Goal: Task Accomplishment & Management: Complete application form

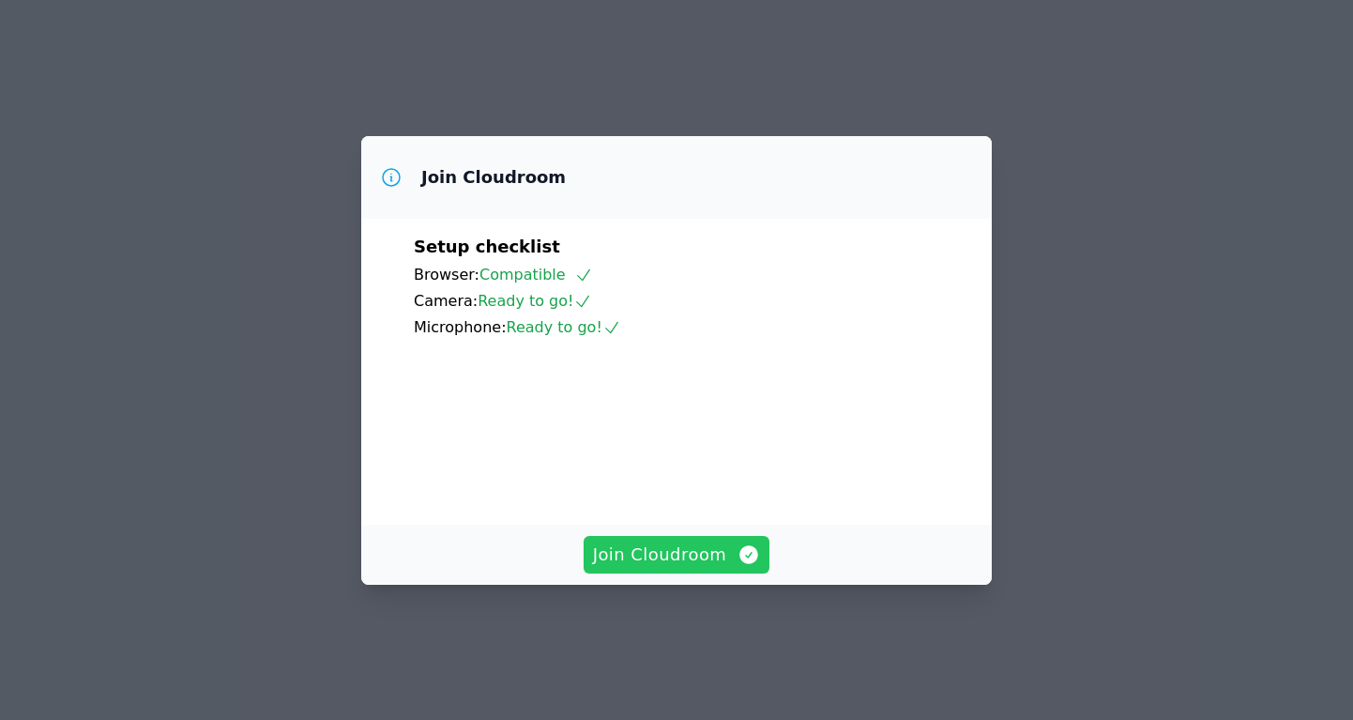
click at [688, 568] on span "Join Cloudroom" at bounding box center [677, 554] width 168 height 26
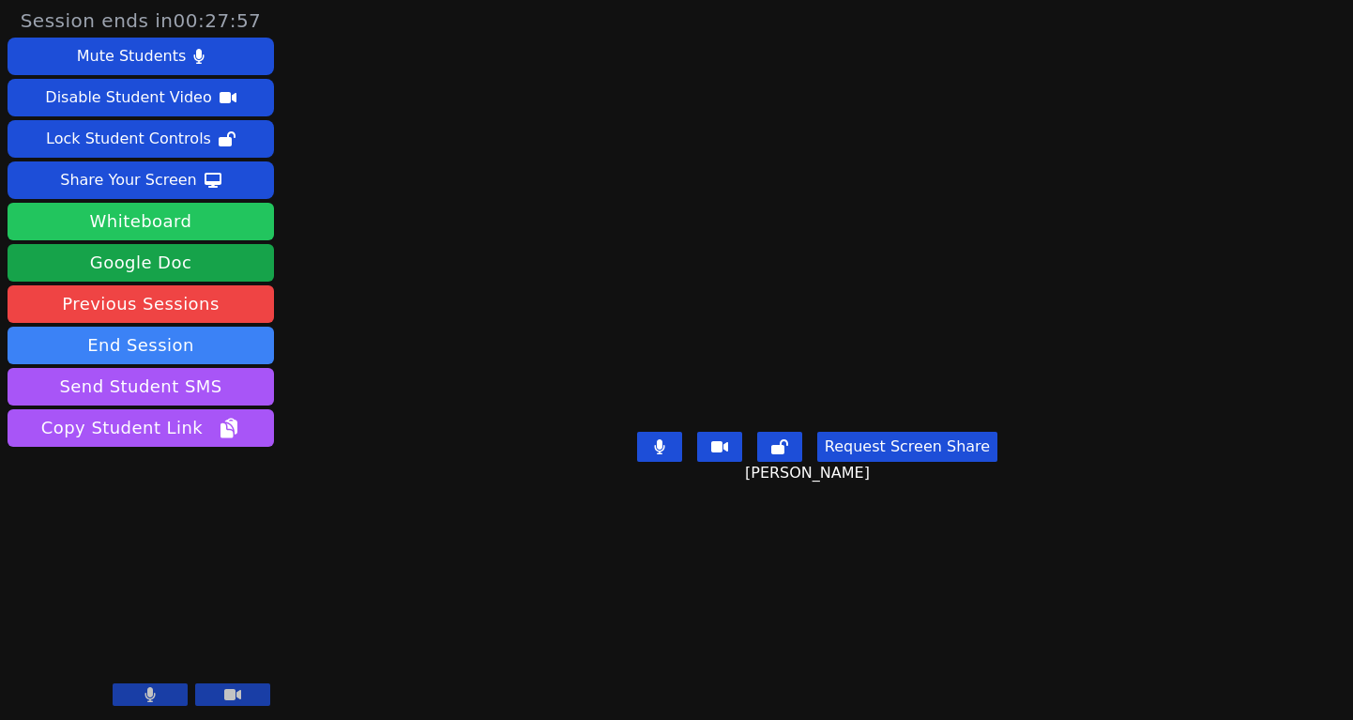
click at [165, 219] on button "Whiteboard" at bounding box center [141, 222] width 266 height 38
click at [991, 67] on main "Ethan Parker Request Screen Share Ethan Parker" at bounding box center [818, 360] width 598 height 720
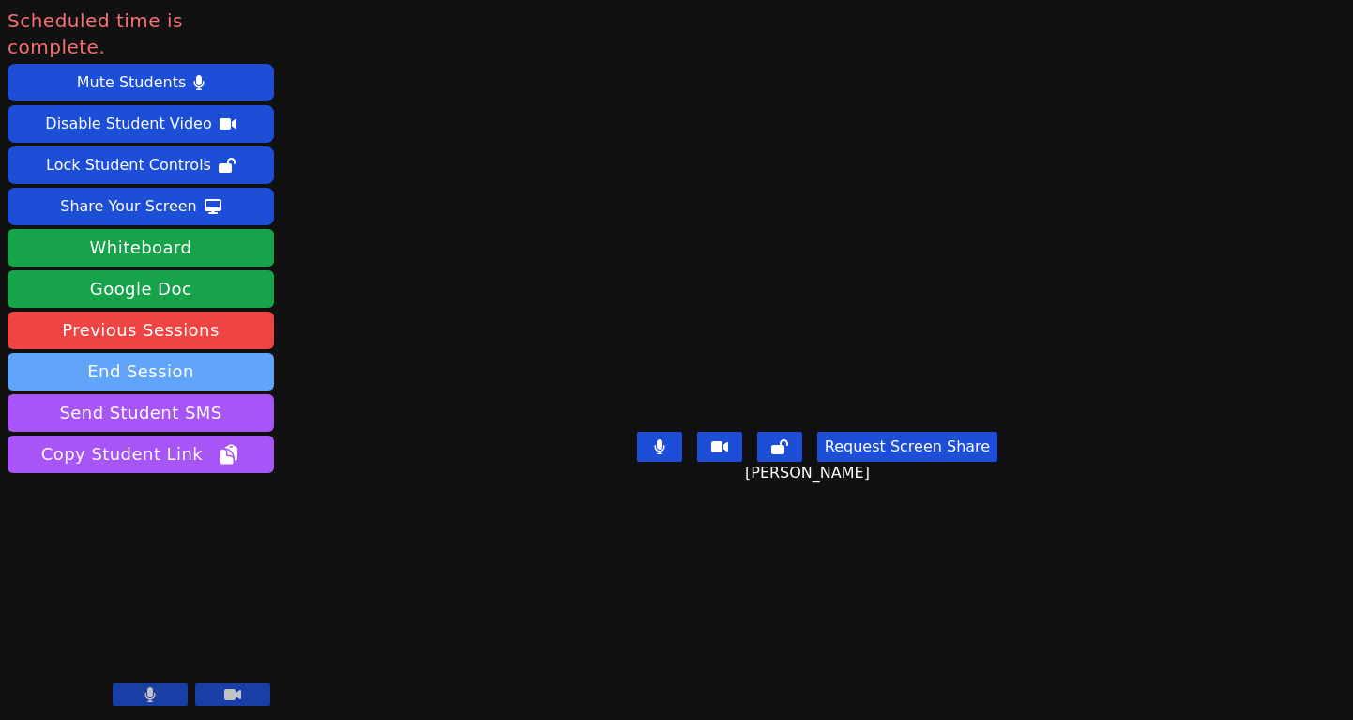
click at [164, 353] on button "End Session" at bounding box center [141, 372] width 266 height 38
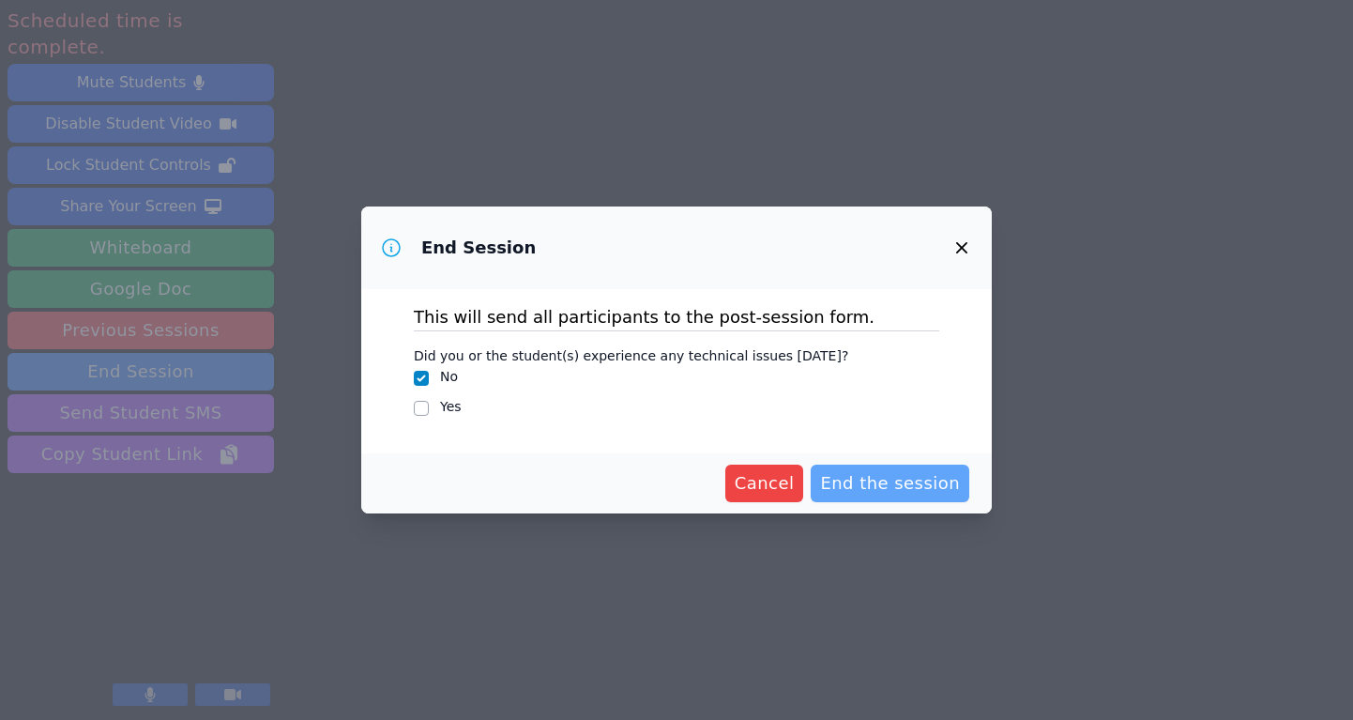
click at [934, 478] on span "End the session" at bounding box center [890, 483] width 140 height 26
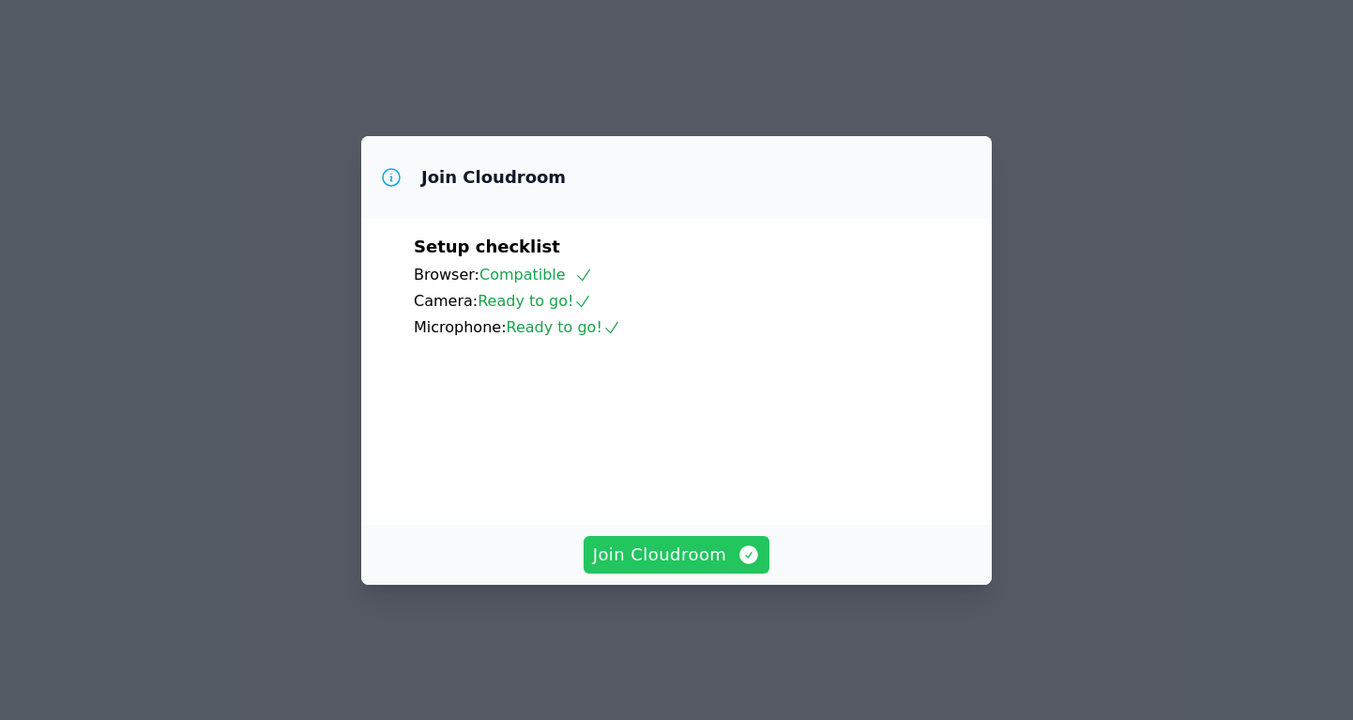
click at [662, 568] on span "Join Cloudroom" at bounding box center [677, 554] width 168 height 26
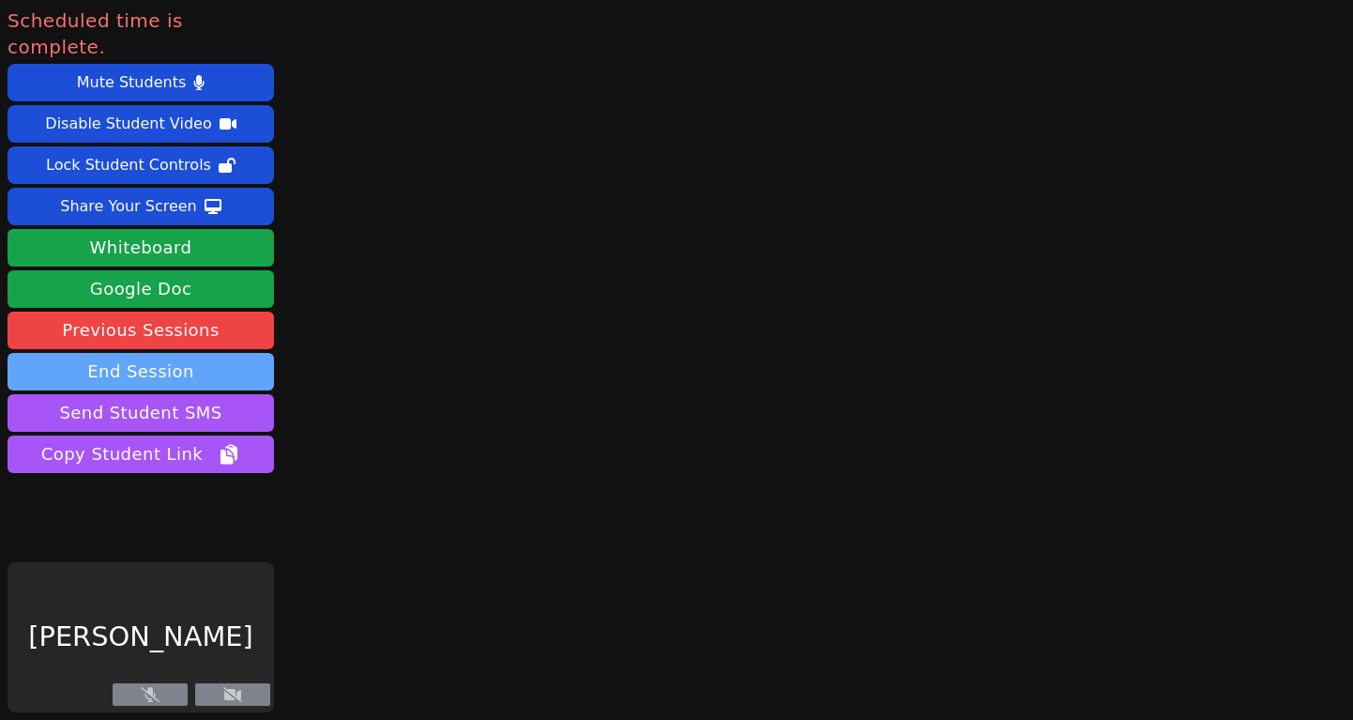
click at [144, 353] on button "End Session" at bounding box center [141, 372] width 266 height 38
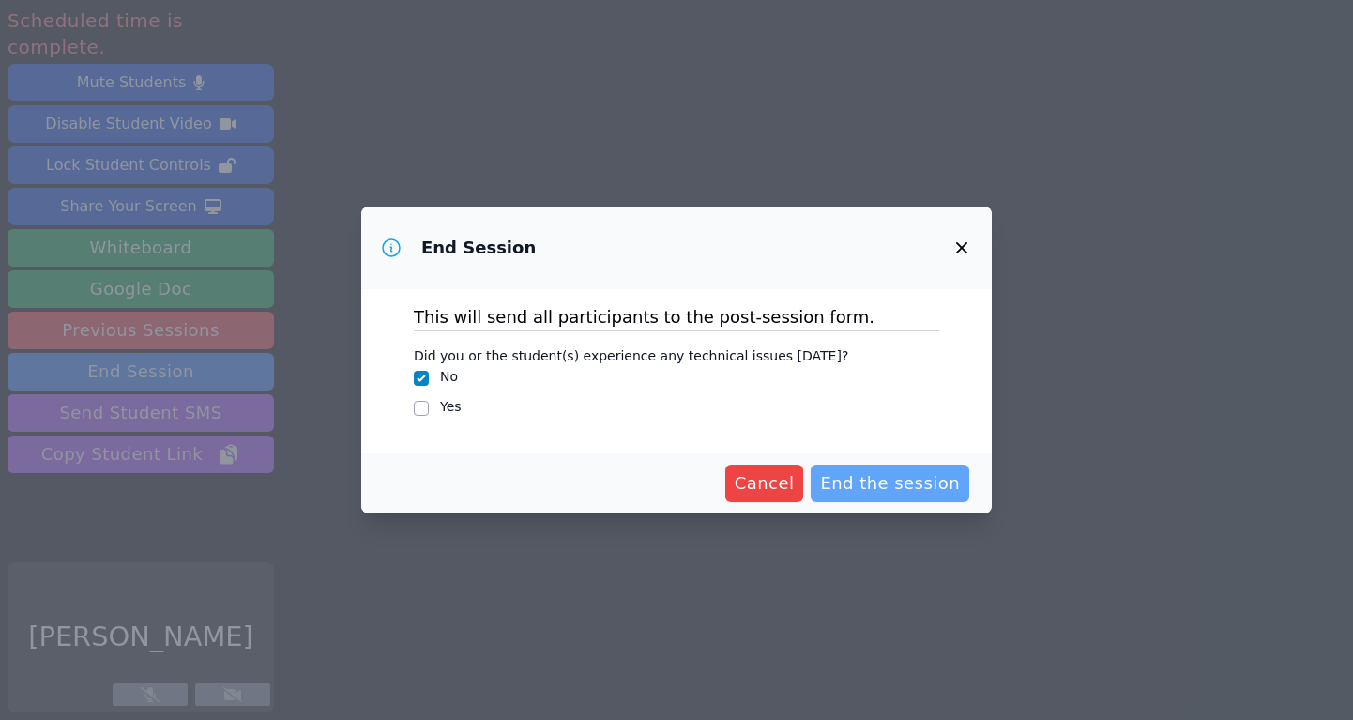
click at [939, 485] on span "End the session" at bounding box center [890, 483] width 140 height 26
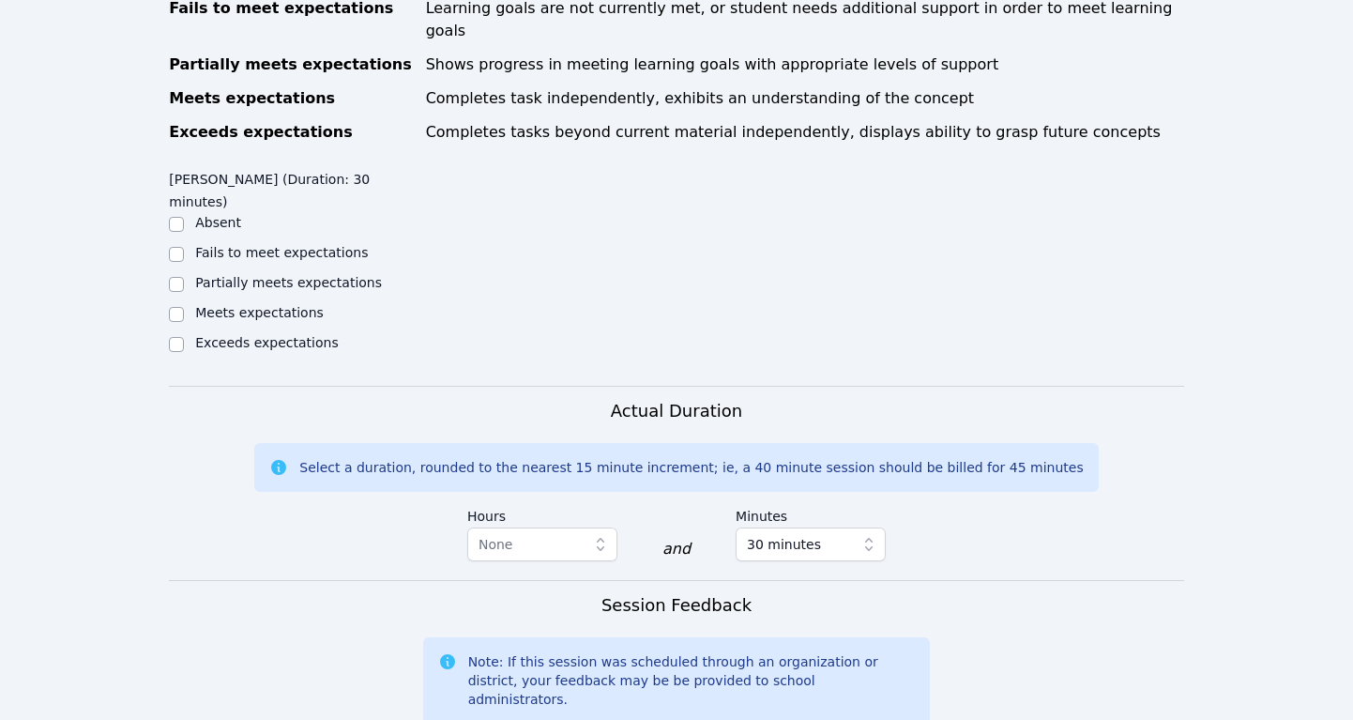
scroll to position [910, 0]
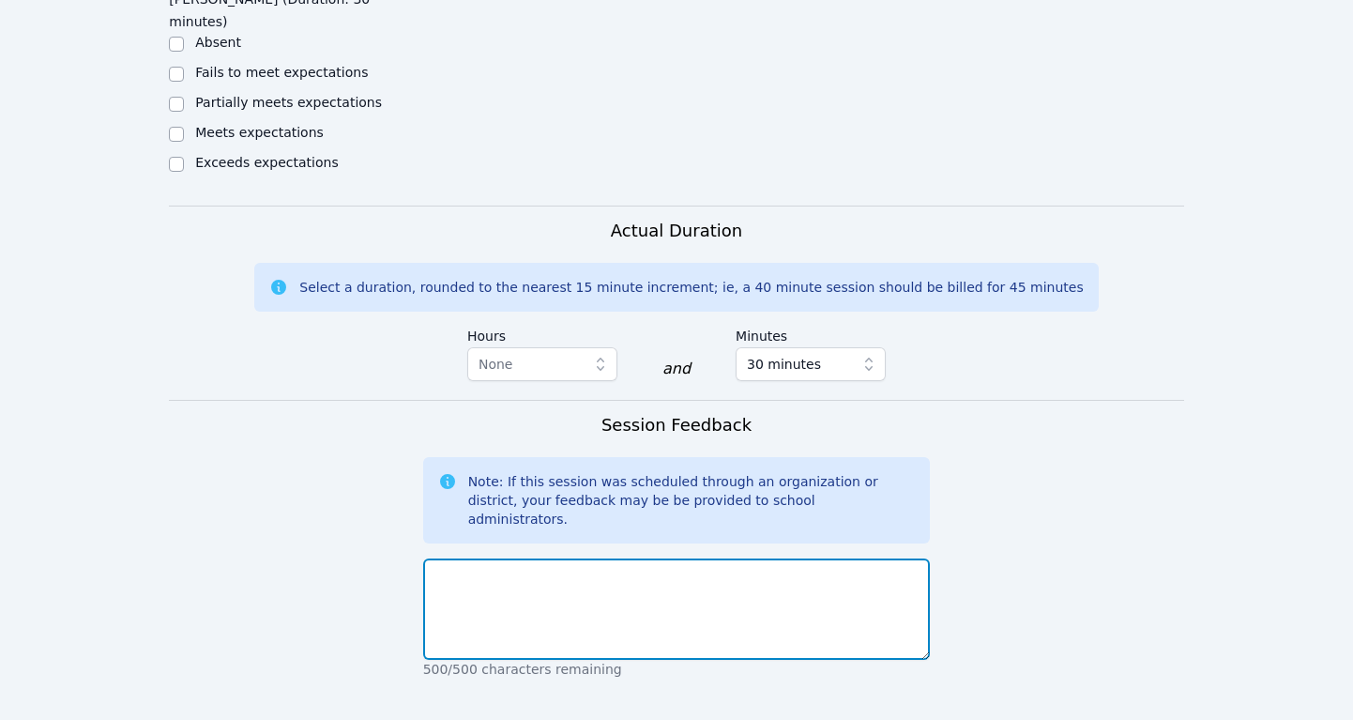
click at [638, 558] on textarea at bounding box center [677, 608] width 508 height 101
type textarea "W"
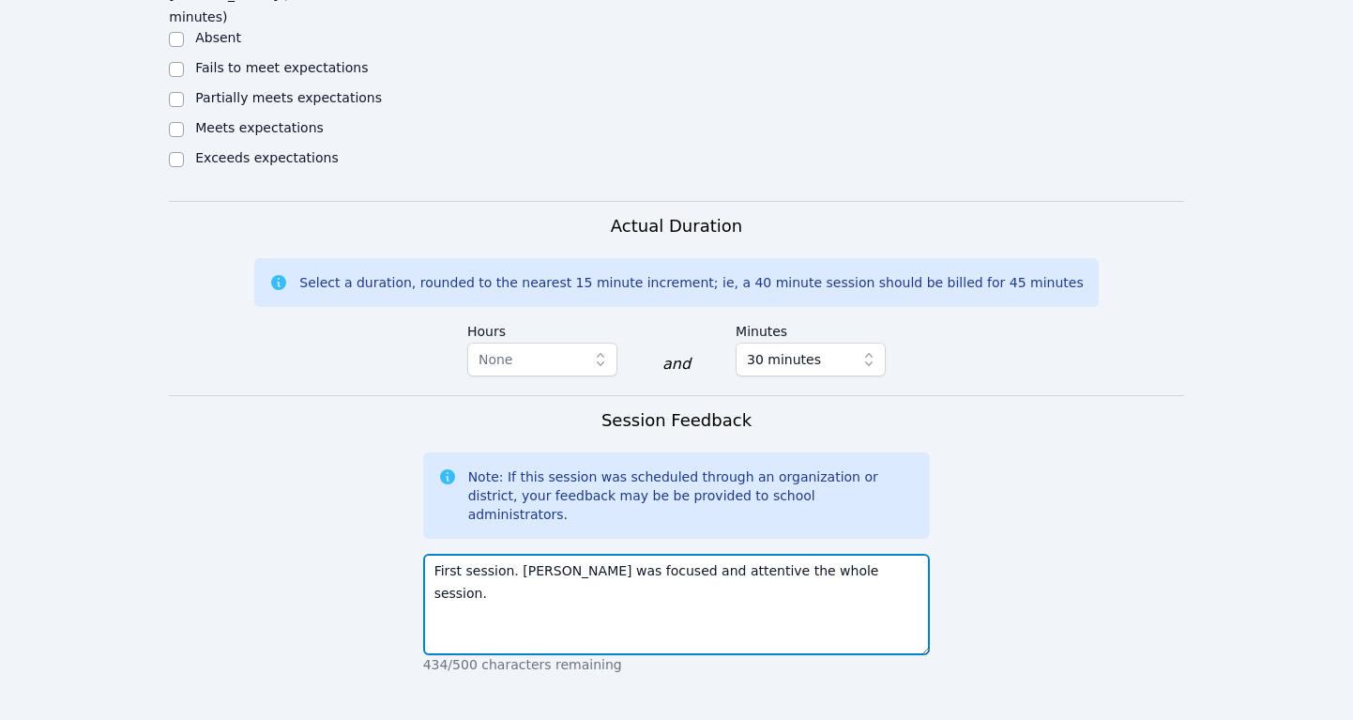
scroll to position [917, 0]
click at [872, 552] on textarea "First session. [PERSON_NAME] was focused and attentive the whole session. We wr…" at bounding box center [677, 602] width 508 height 101
click at [433, 552] on textarea "First session. [PERSON_NAME] was focused and attentive the whole session. We wo…" at bounding box center [677, 602] width 508 height 101
click at [576, 552] on textarea "First session. [PERSON_NAME] was focused and attentive the whole session. We wo…" at bounding box center [677, 602] width 508 height 101
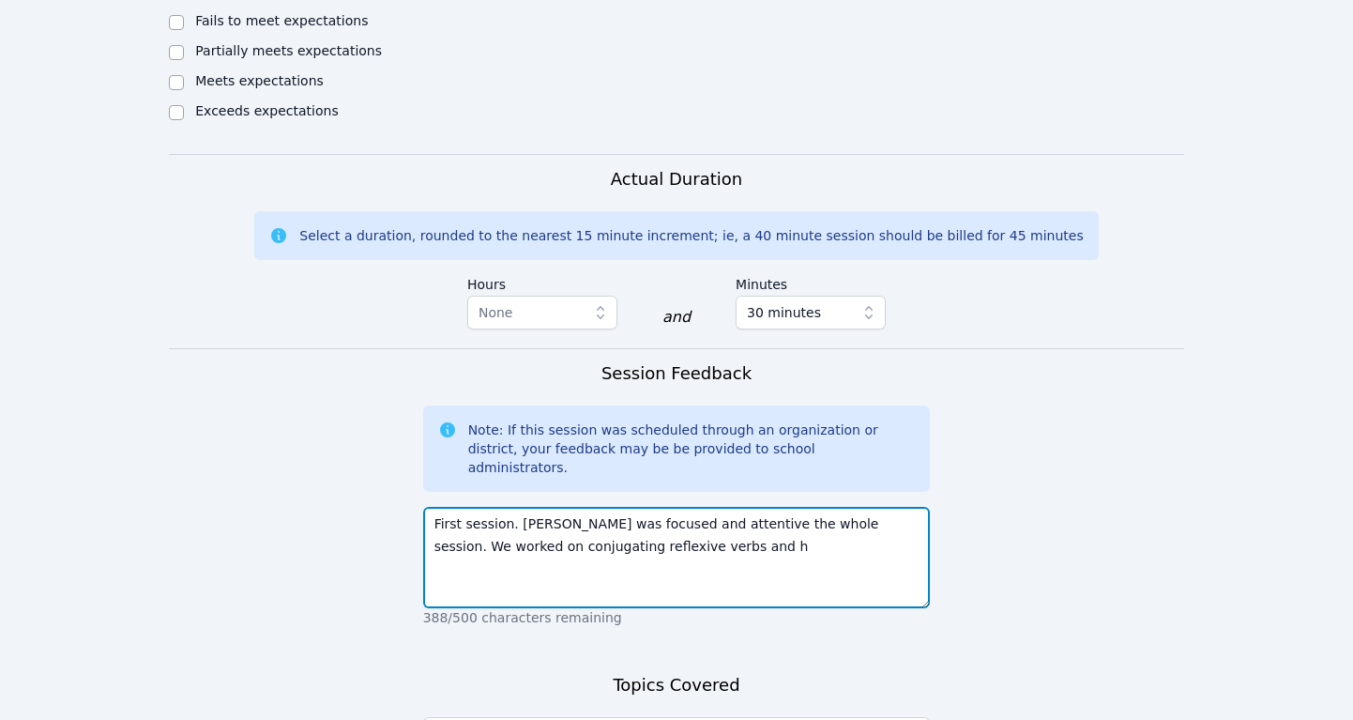
scroll to position [985, 0]
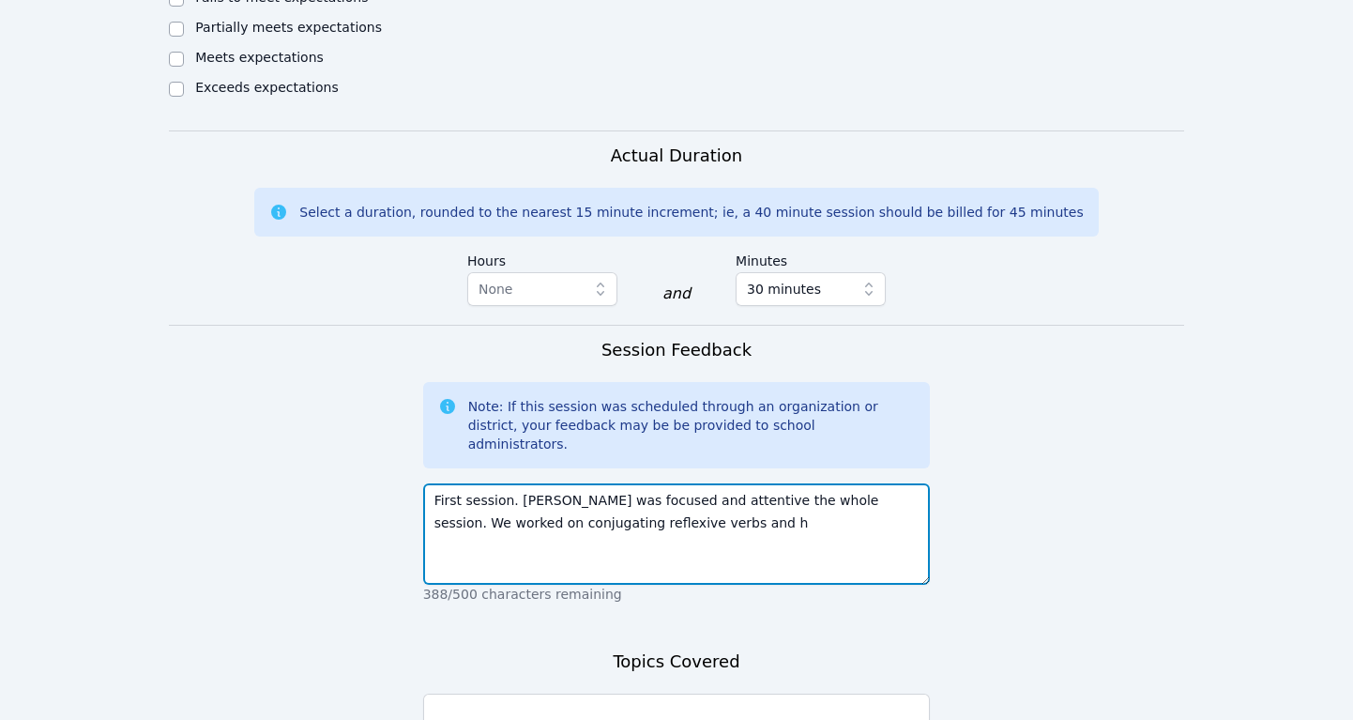
type textarea "First session. [PERSON_NAME] was focused and attentive the whole session. We wo…"
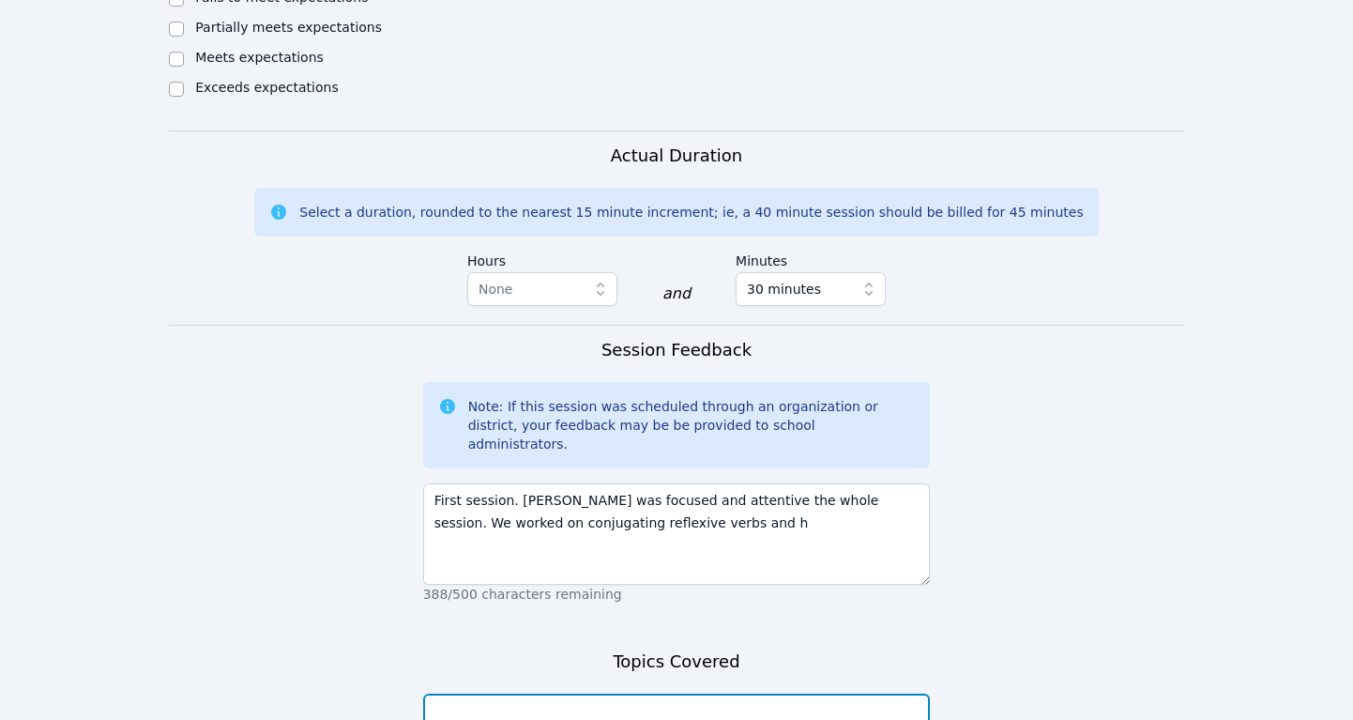
type textarea "Homework: Reflexive verbs and vocabulary"
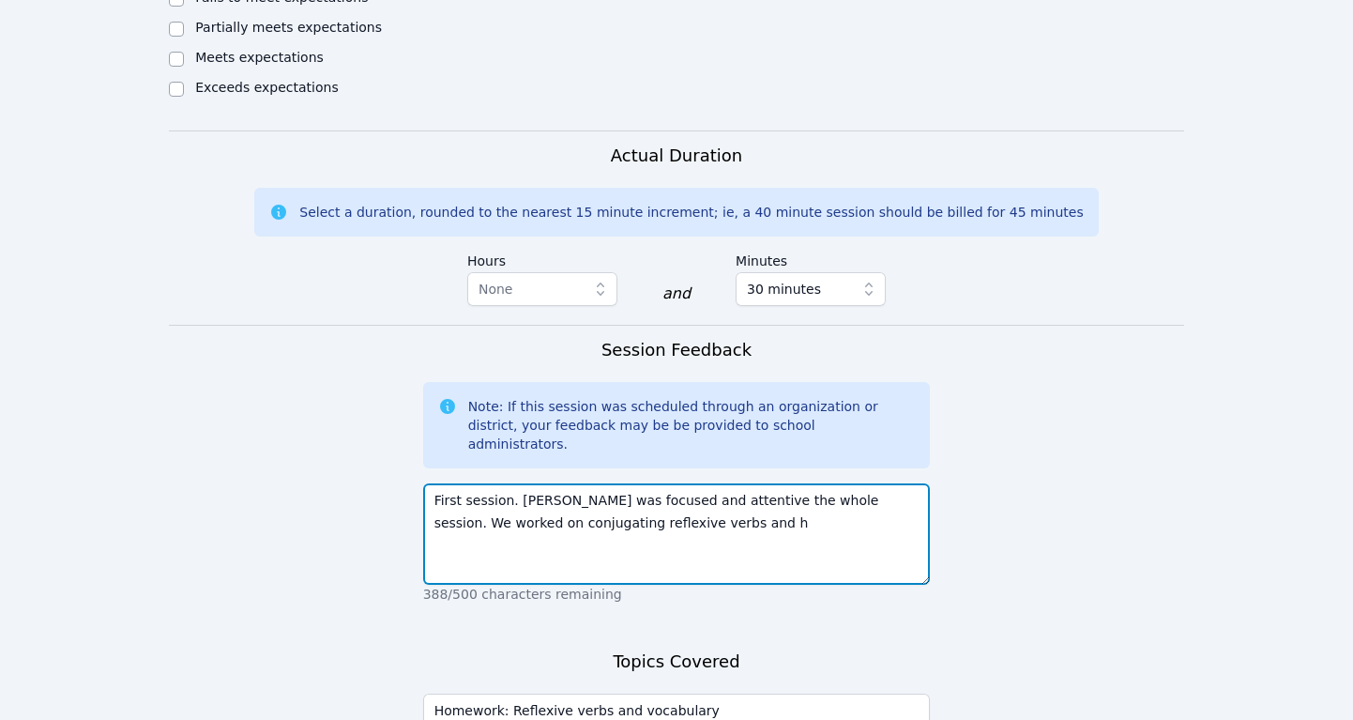
click at [650, 483] on textarea "First session. [PERSON_NAME] was focused and attentive the whole session. We wo…" at bounding box center [677, 533] width 508 height 101
click at [647, 483] on textarea "First session. [PERSON_NAME] was focused and attentive the whole session. We wo…" at bounding box center [677, 533] width 508 height 101
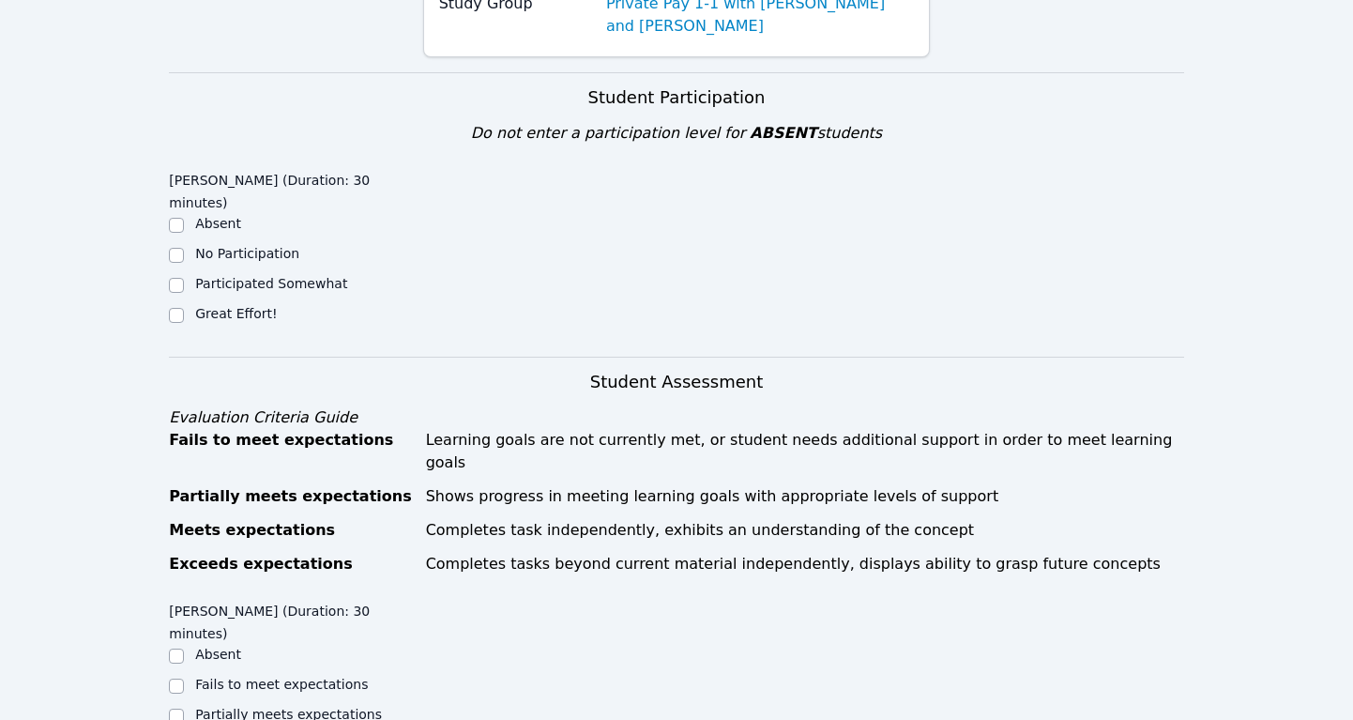
scroll to position [264, 0]
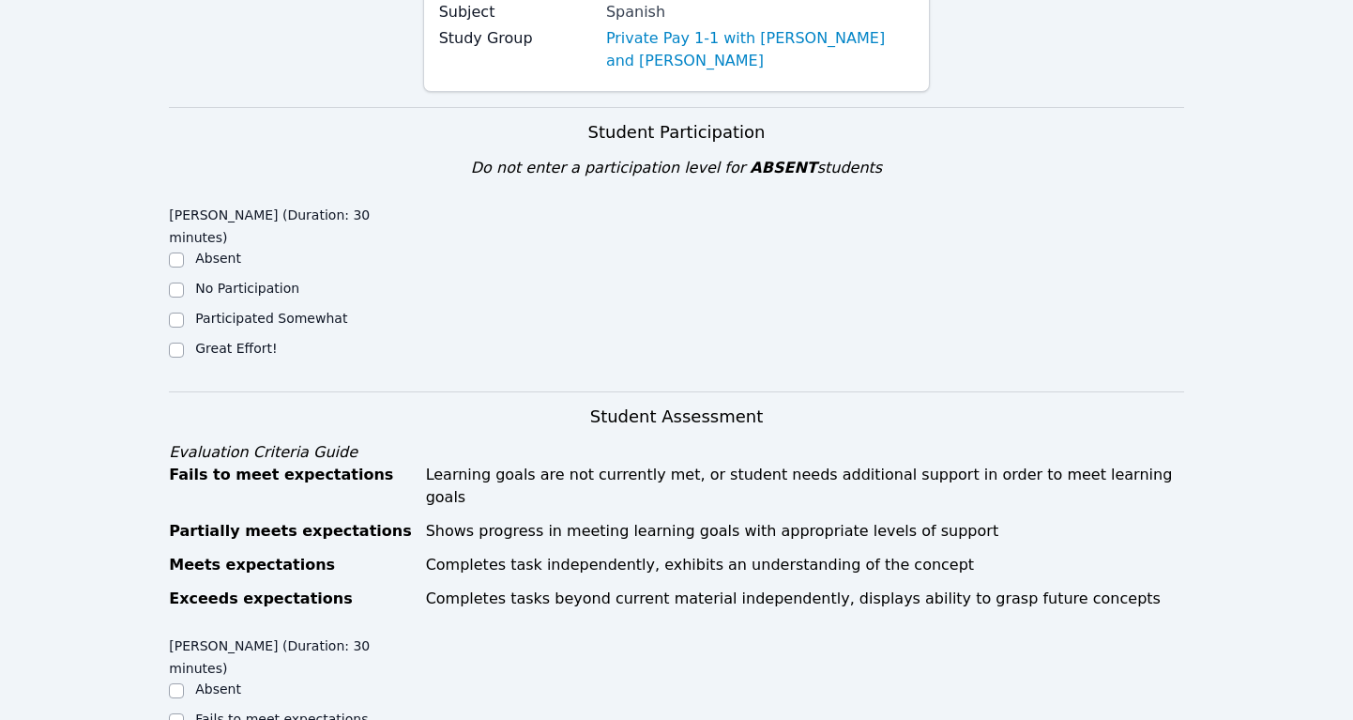
type textarea "First session. [PERSON_NAME] was focused and attentive the whole session. We wo…"
click at [175, 342] on input "Great Effort!" at bounding box center [176, 349] width 15 height 15
checkbox input "true"
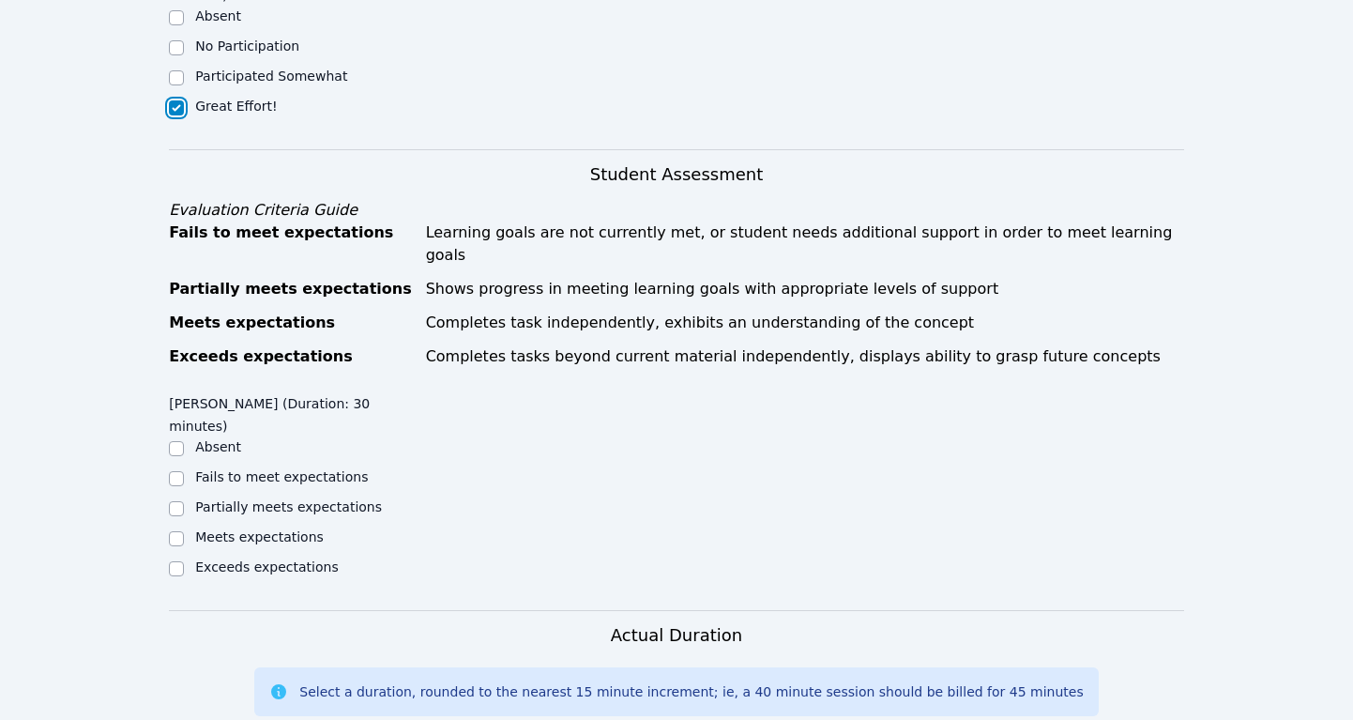
scroll to position [508, 0]
click at [175, 529] on input "Meets expectations" at bounding box center [176, 536] width 15 height 15
checkbox input "true"
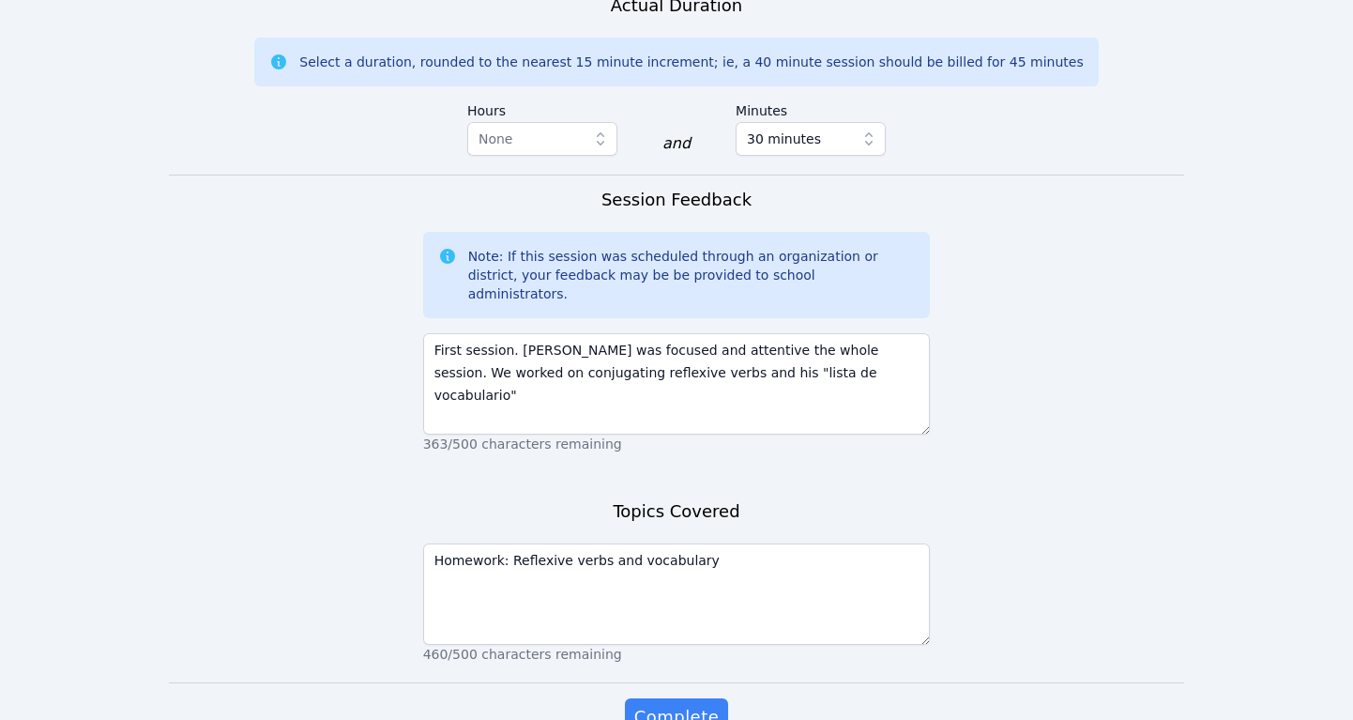
scroll to position [1155, 0]
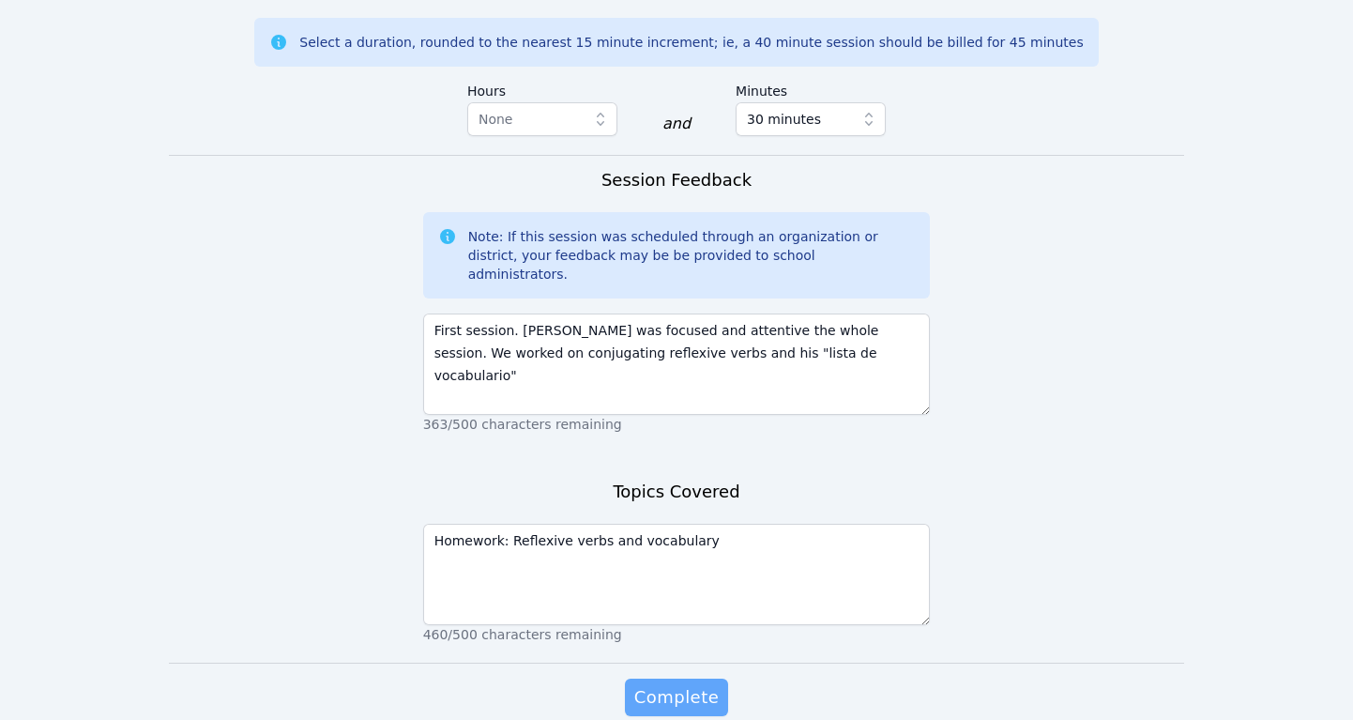
click at [668, 684] on span "Complete" at bounding box center [676, 697] width 84 height 26
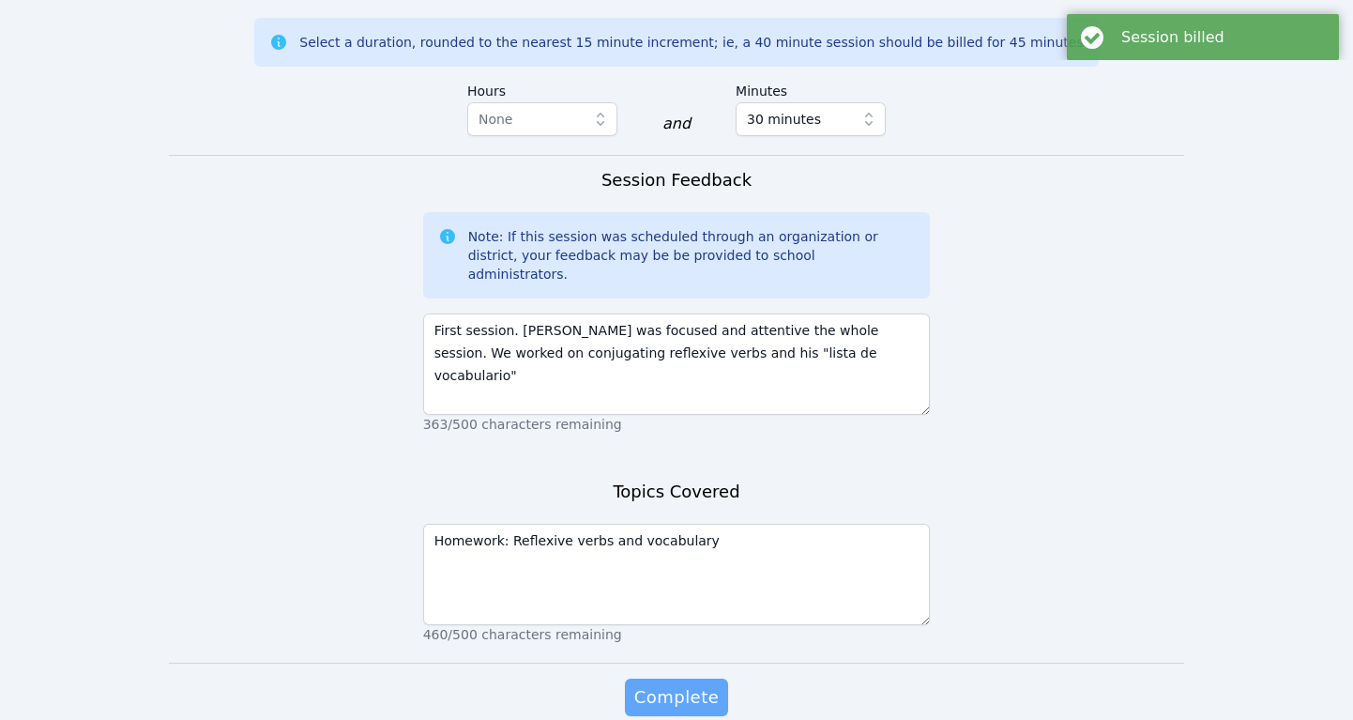
scroll to position [0, 0]
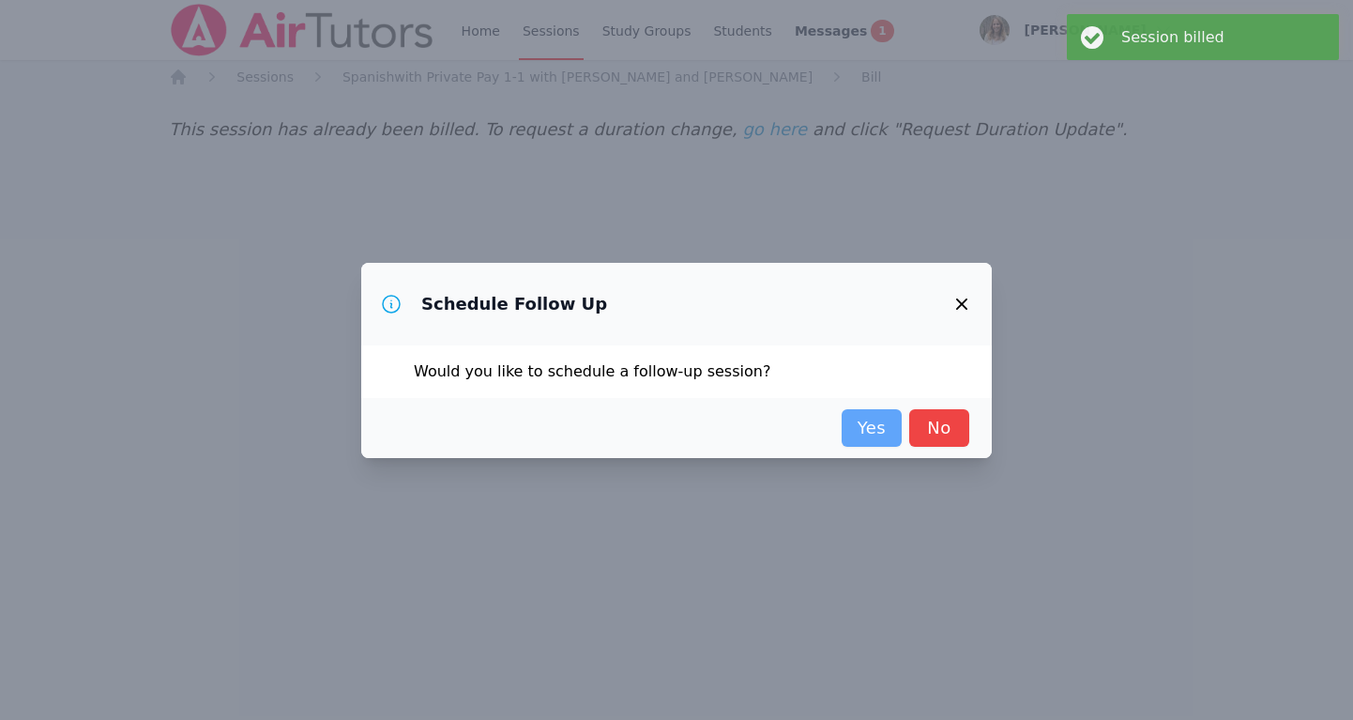
click at [869, 431] on link "Yes" at bounding box center [872, 428] width 60 height 38
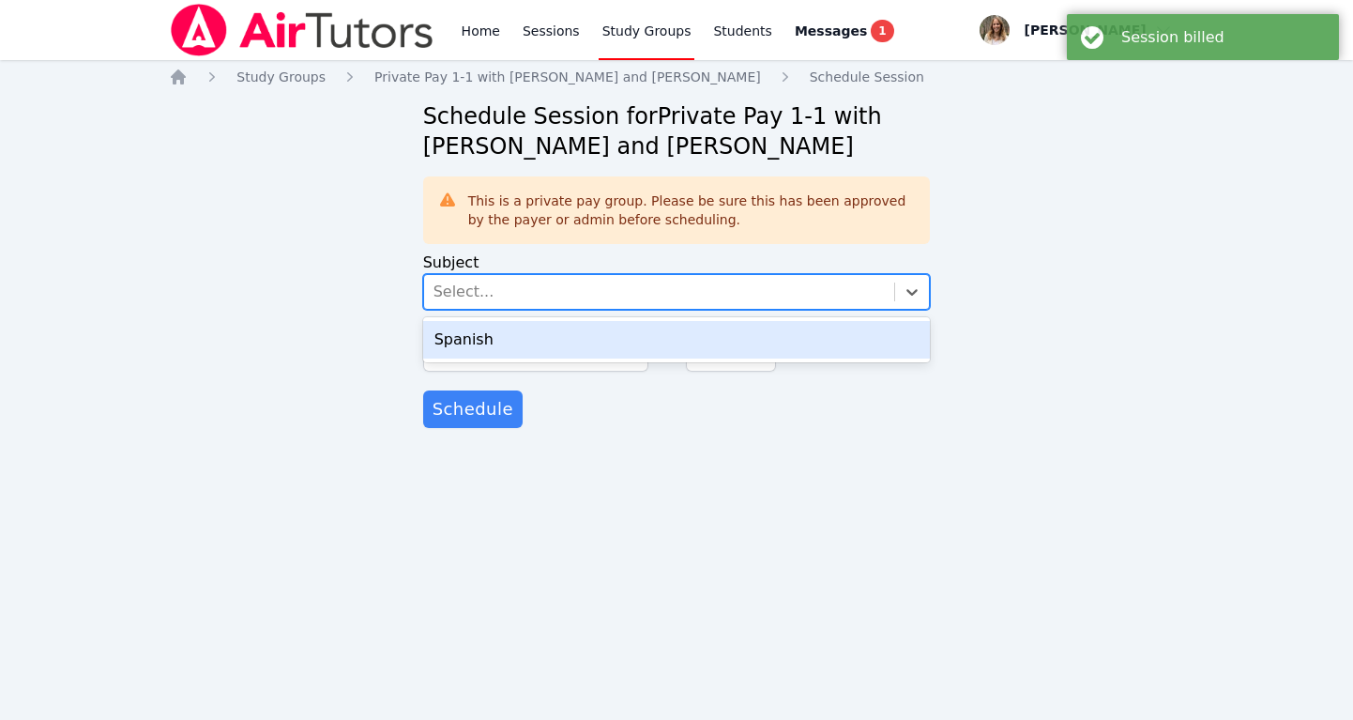
click at [525, 292] on div "Select..." at bounding box center [659, 292] width 471 height 34
click at [504, 342] on div "Spanish" at bounding box center [677, 340] width 508 height 38
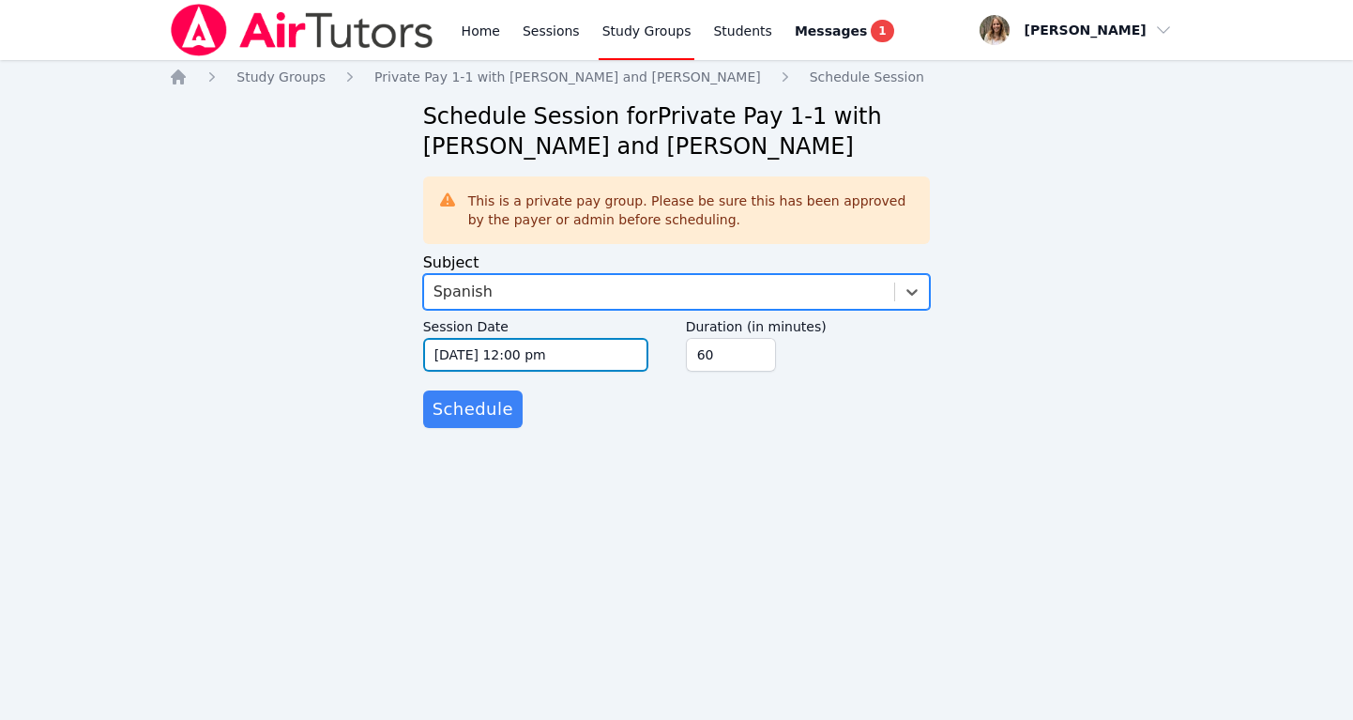
click at [502, 355] on input "[DATE] 12:00 pm" at bounding box center [535, 355] width 225 height 34
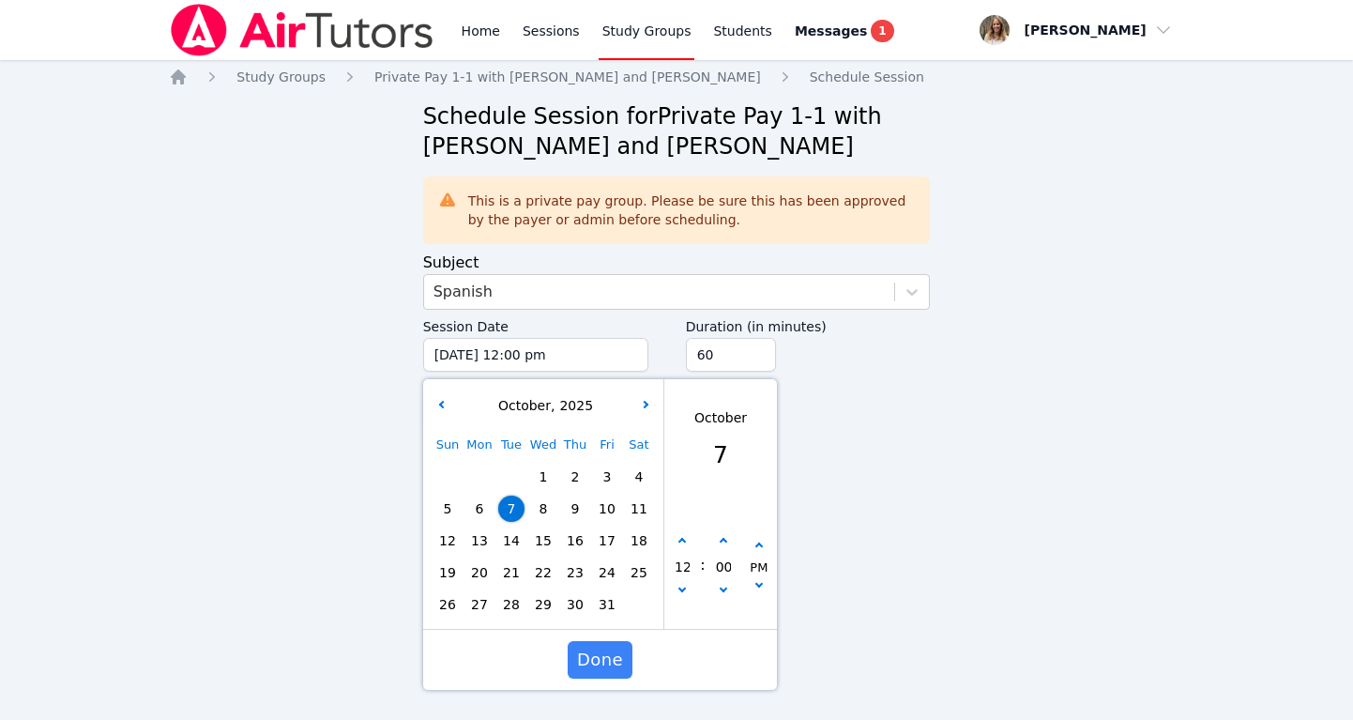
click at [512, 541] on span "14" at bounding box center [511, 540] width 26 height 26
click at [679, 544] on button "button" at bounding box center [682, 541] width 19 height 19
type input "[DATE] 01:00 pm"
type input "01"
click at [679, 544] on button "button" at bounding box center [682, 541] width 19 height 19
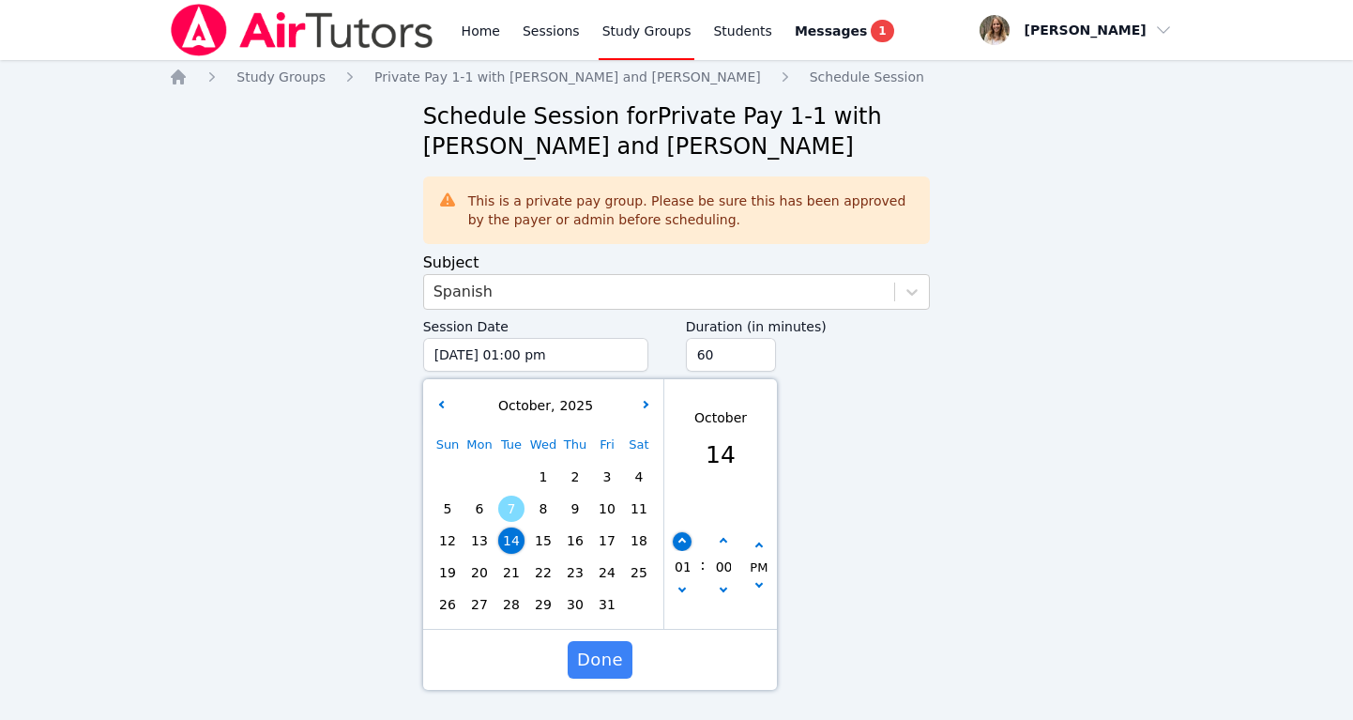
type input "[DATE] 02:00 pm"
type input "02"
click at [679, 544] on button "button" at bounding box center [682, 541] width 19 height 19
type input "[DATE] 03:00 pm"
type input "03"
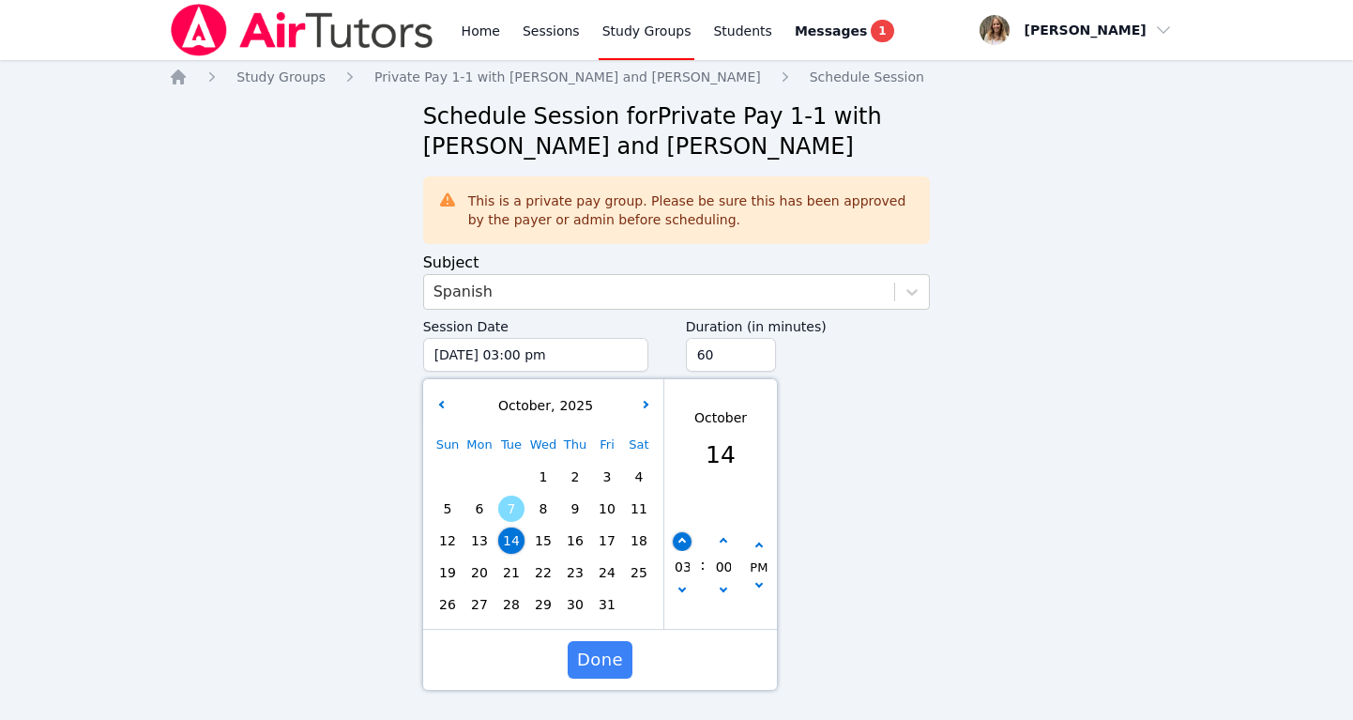
click at [679, 544] on button "button" at bounding box center [682, 541] width 19 height 19
type input "[DATE] 04:00 pm"
type input "04"
click at [679, 544] on button "button" at bounding box center [682, 541] width 19 height 19
type input "[DATE] 05:00 pm"
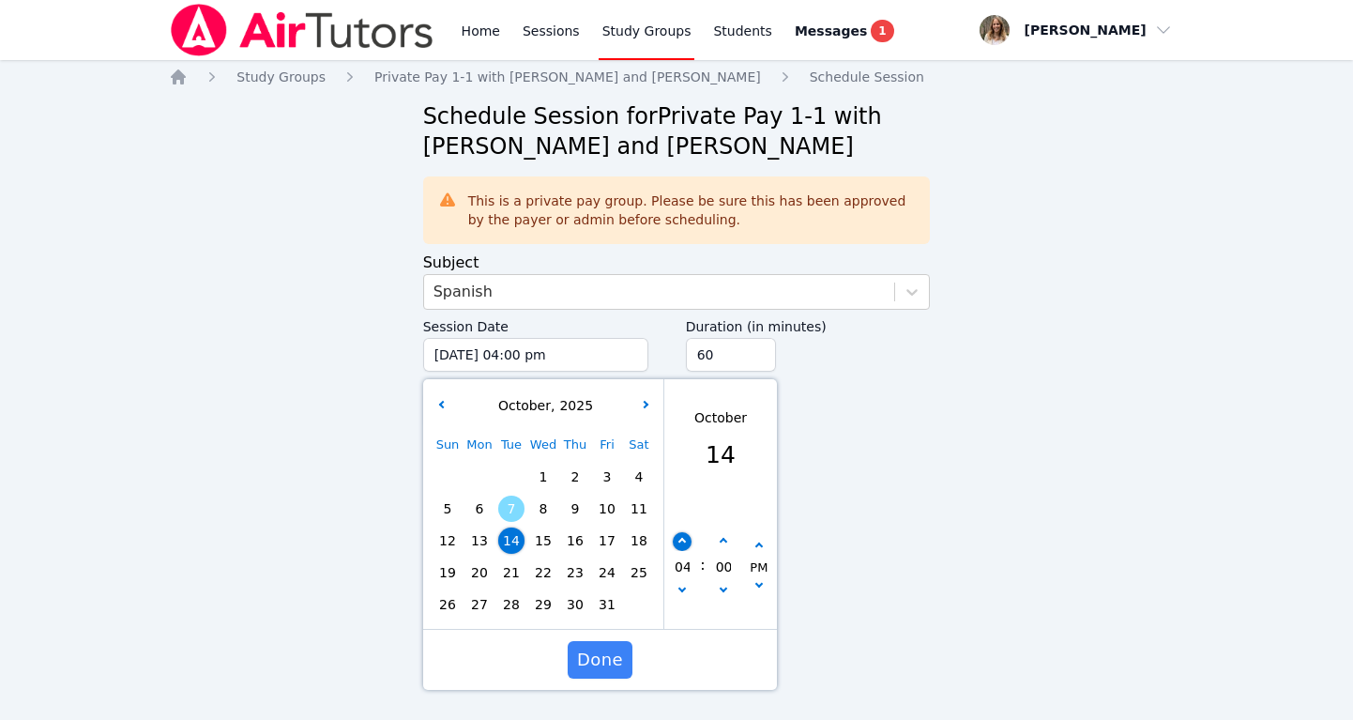
type input "05"
click at [679, 544] on button "button" at bounding box center [682, 541] width 19 height 19
type input "[DATE] 06:00 pm"
type input "06"
click at [679, 544] on button "button" at bounding box center [682, 541] width 19 height 19
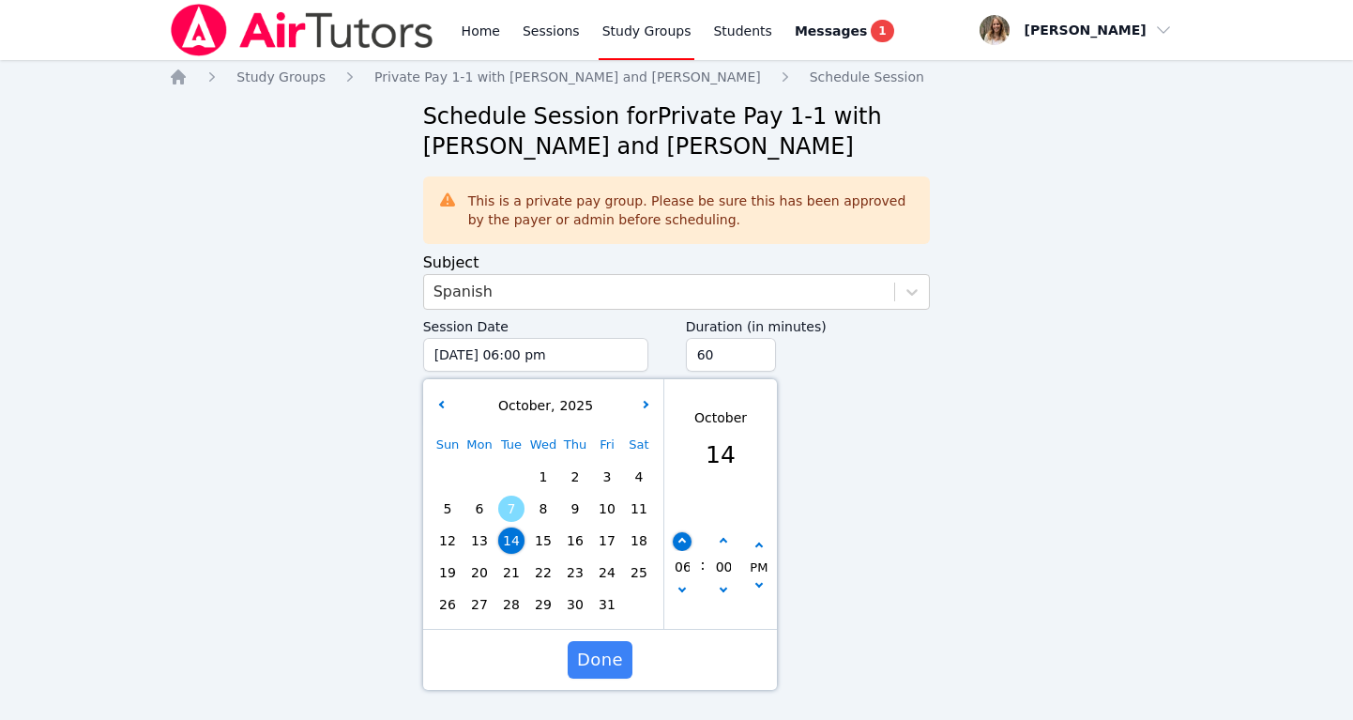
type input "[DATE] 07:00 pm"
type input "07"
click at [679, 544] on button "button" at bounding box center [682, 541] width 19 height 19
type input "[DATE] 08:00 pm"
type input "08"
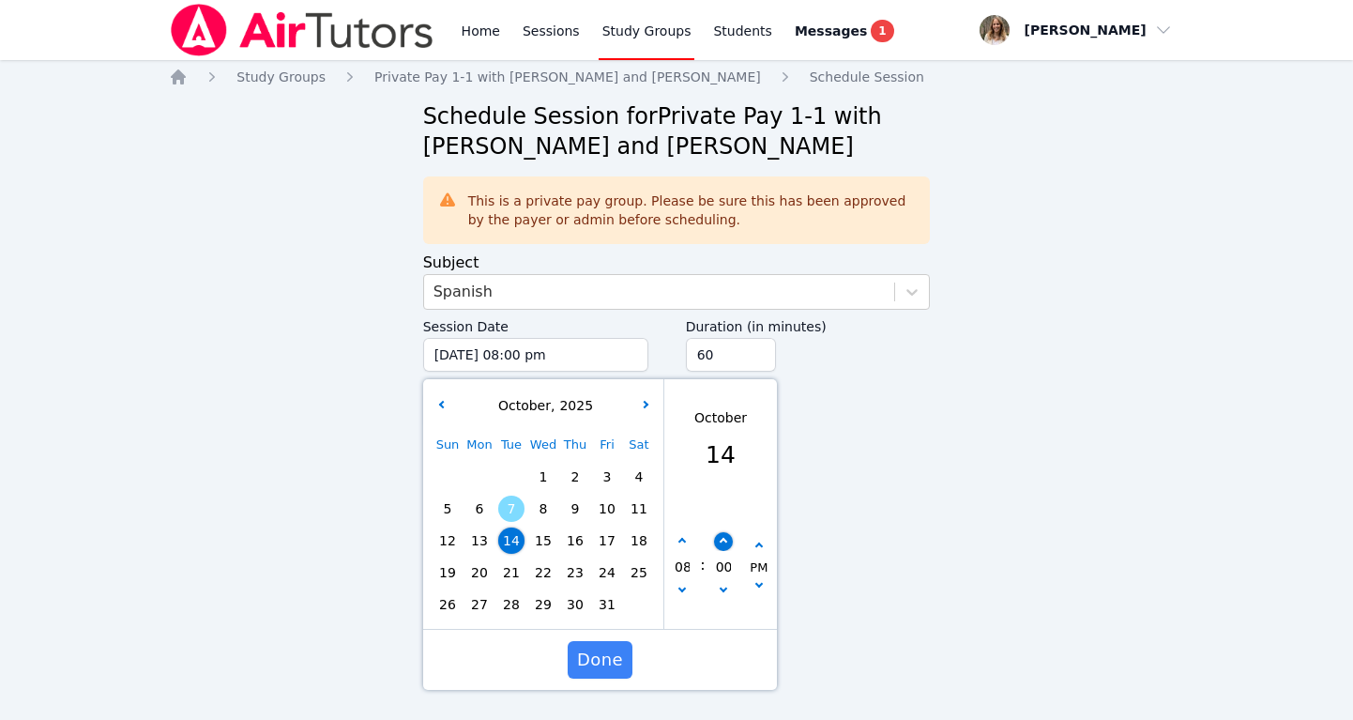
click at [728, 547] on button "button" at bounding box center [722, 541] width 19 height 19
type input "[DATE] 08:05 pm"
type input "05"
click at [728, 547] on button "button" at bounding box center [722, 541] width 19 height 19
type input "[DATE] 08:10 pm"
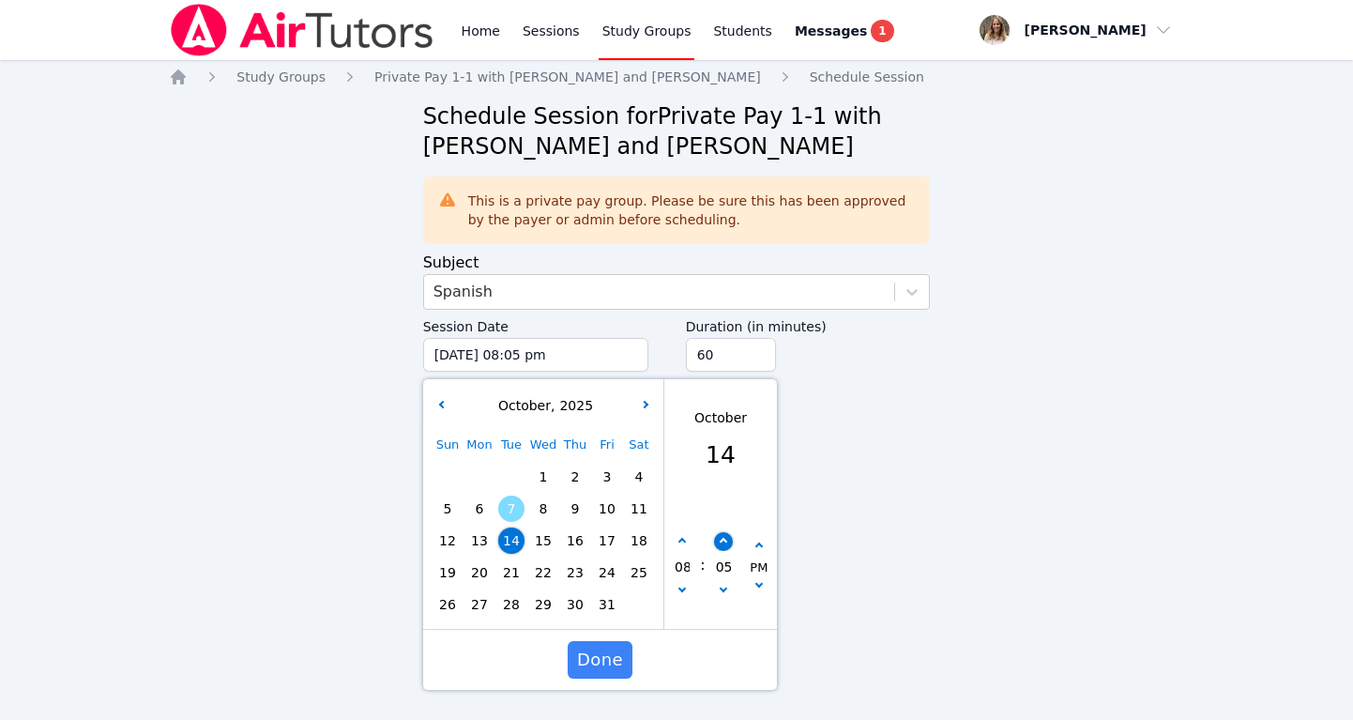
type input "10"
click at [728, 547] on button "button" at bounding box center [722, 541] width 19 height 19
type input "[DATE] 08:15 pm"
type input "15"
click at [728, 547] on button "button" at bounding box center [722, 541] width 19 height 19
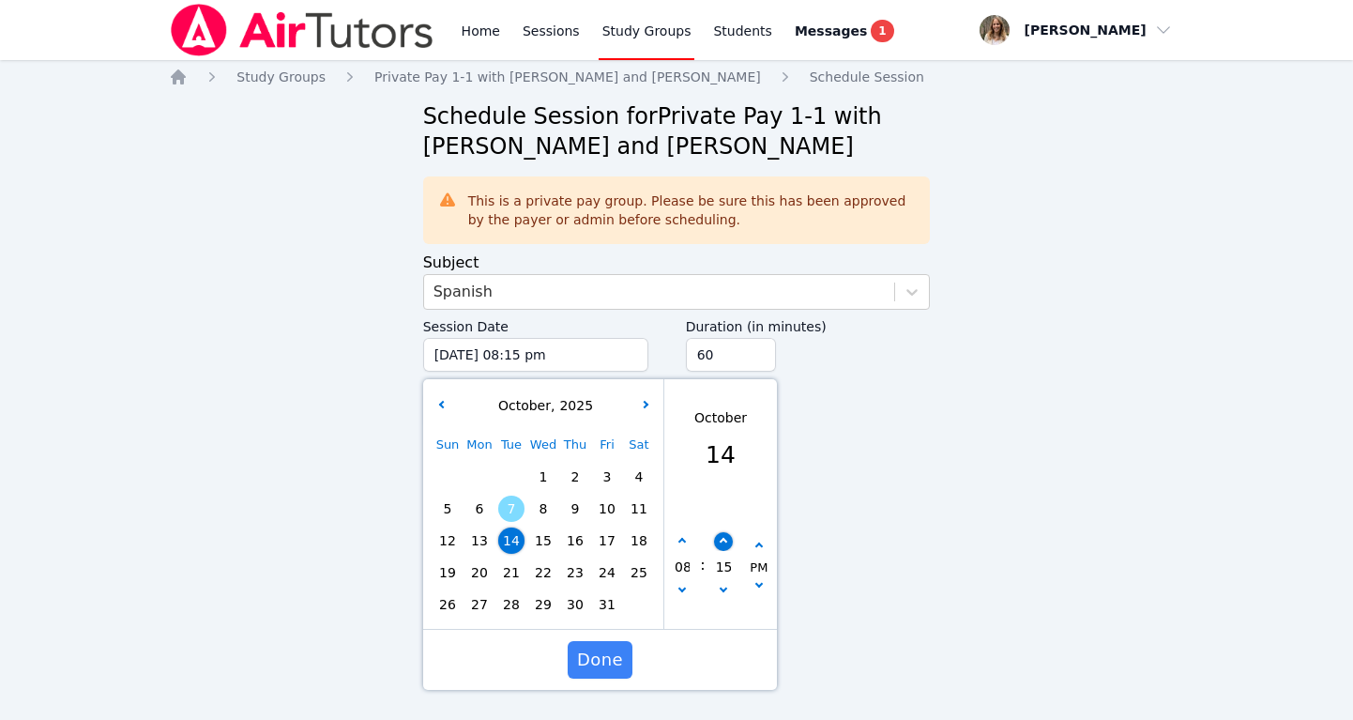
type input "[DATE] 08:20 pm"
type input "20"
click at [728, 547] on button "button" at bounding box center [722, 541] width 19 height 19
type input "[DATE] 08:25 pm"
type input "25"
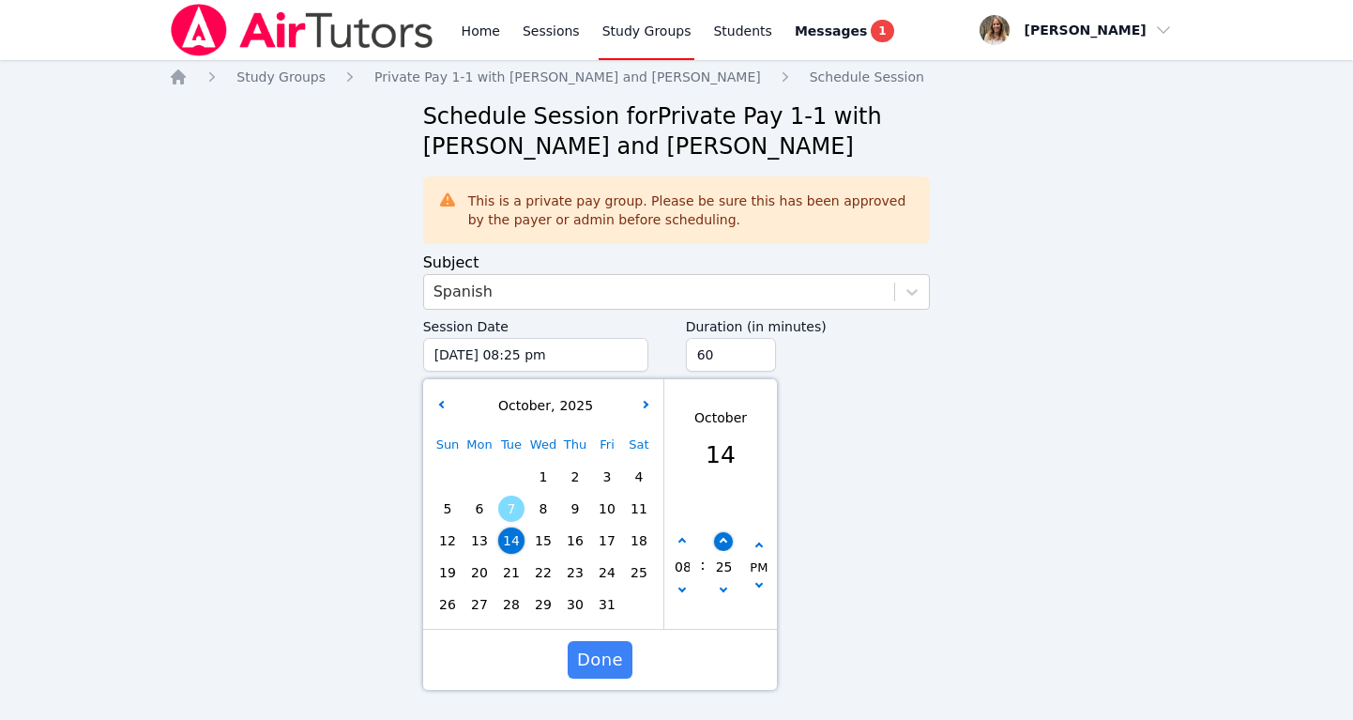
click at [728, 547] on button "button" at bounding box center [722, 541] width 19 height 19
type input "[DATE] 08:30 pm"
type input "30"
click at [601, 662] on span "Done" at bounding box center [600, 659] width 46 height 26
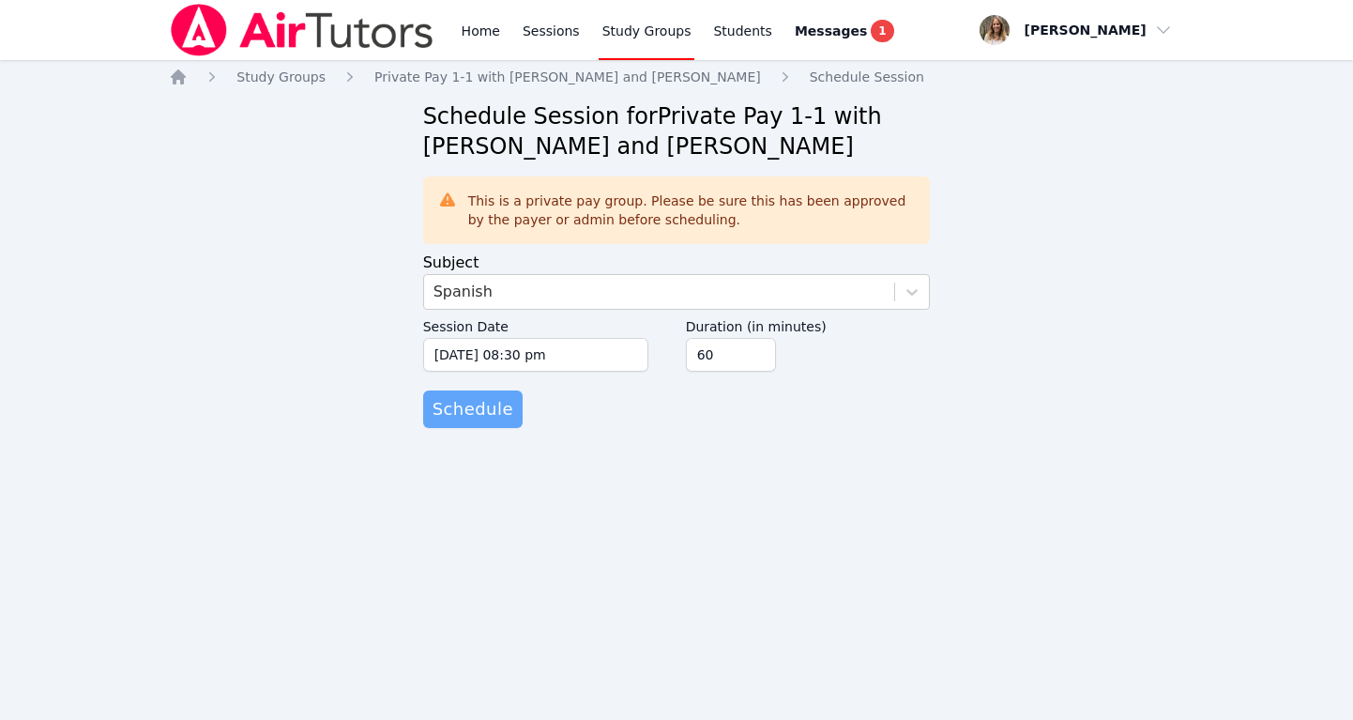
click at [479, 412] on span "Schedule" at bounding box center [473, 409] width 81 height 26
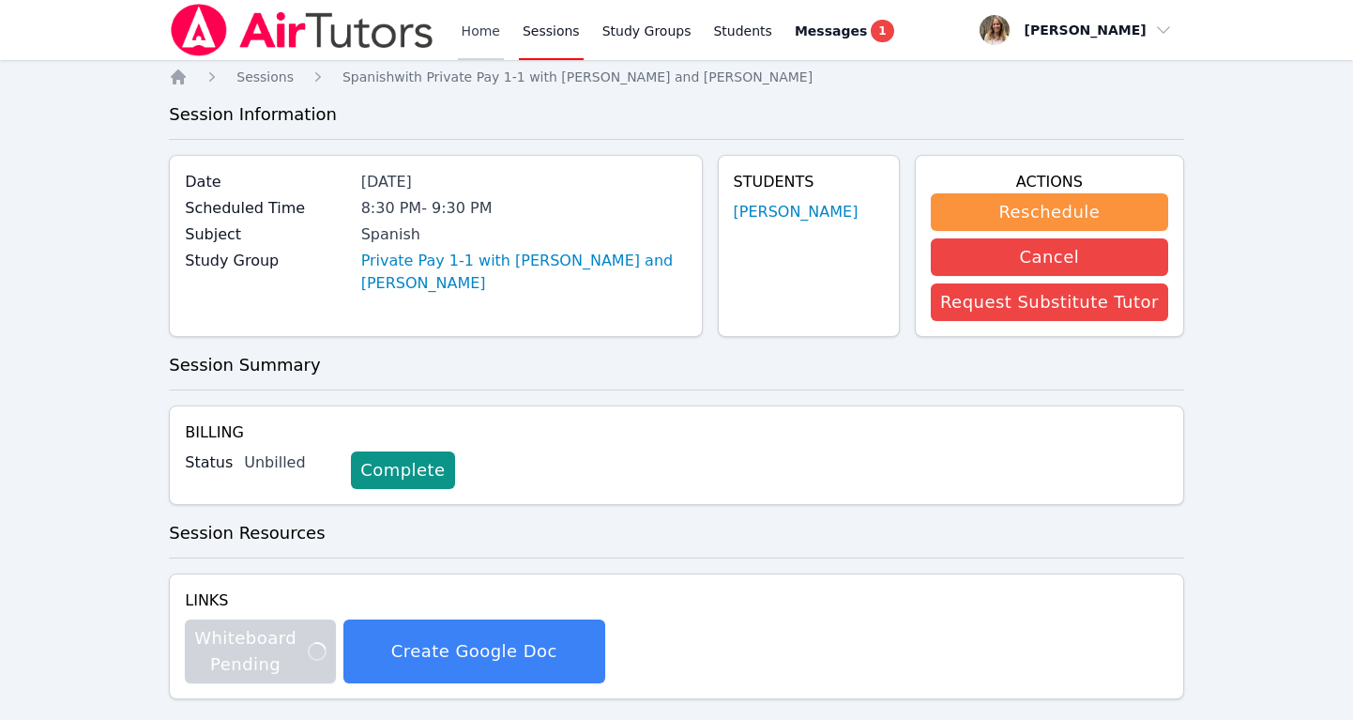
click at [471, 31] on link "Home" at bounding box center [481, 30] width 46 height 60
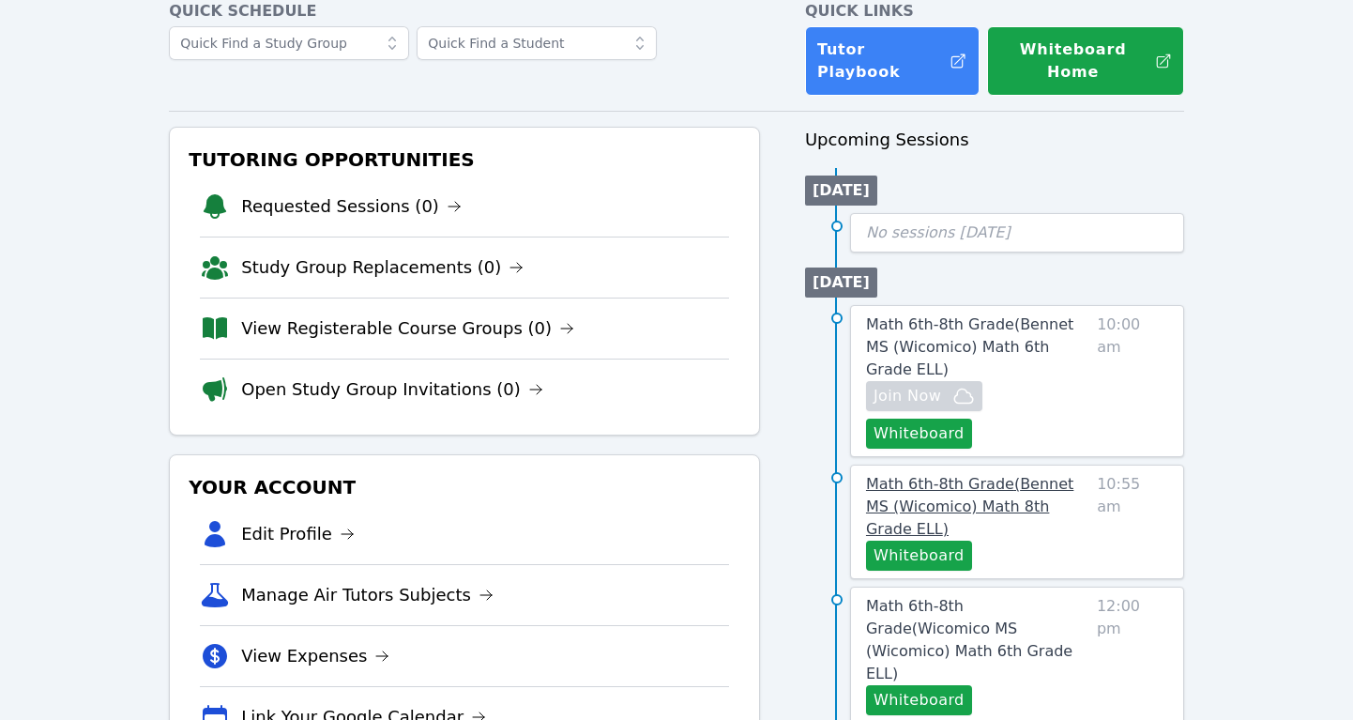
scroll to position [108, 0]
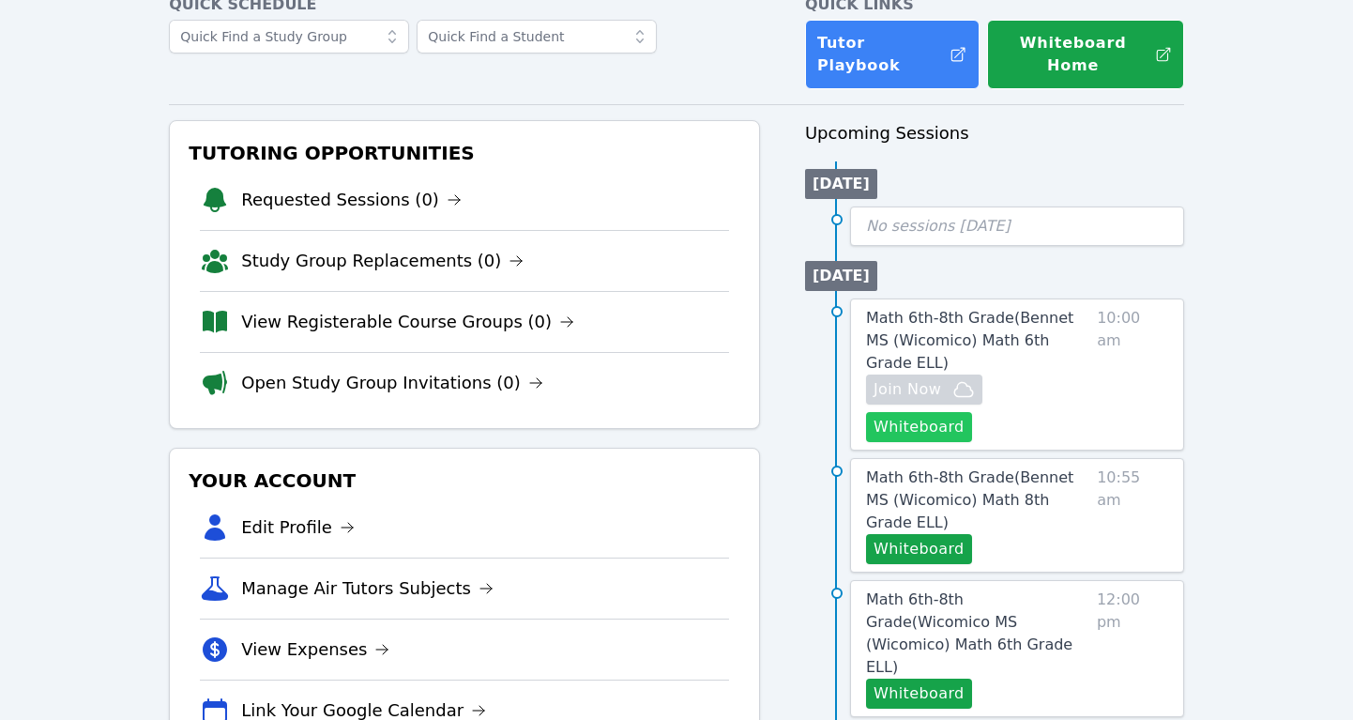
click at [972, 412] on button "Whiteboard" at bounding box center [919, 427] width 106 height 30
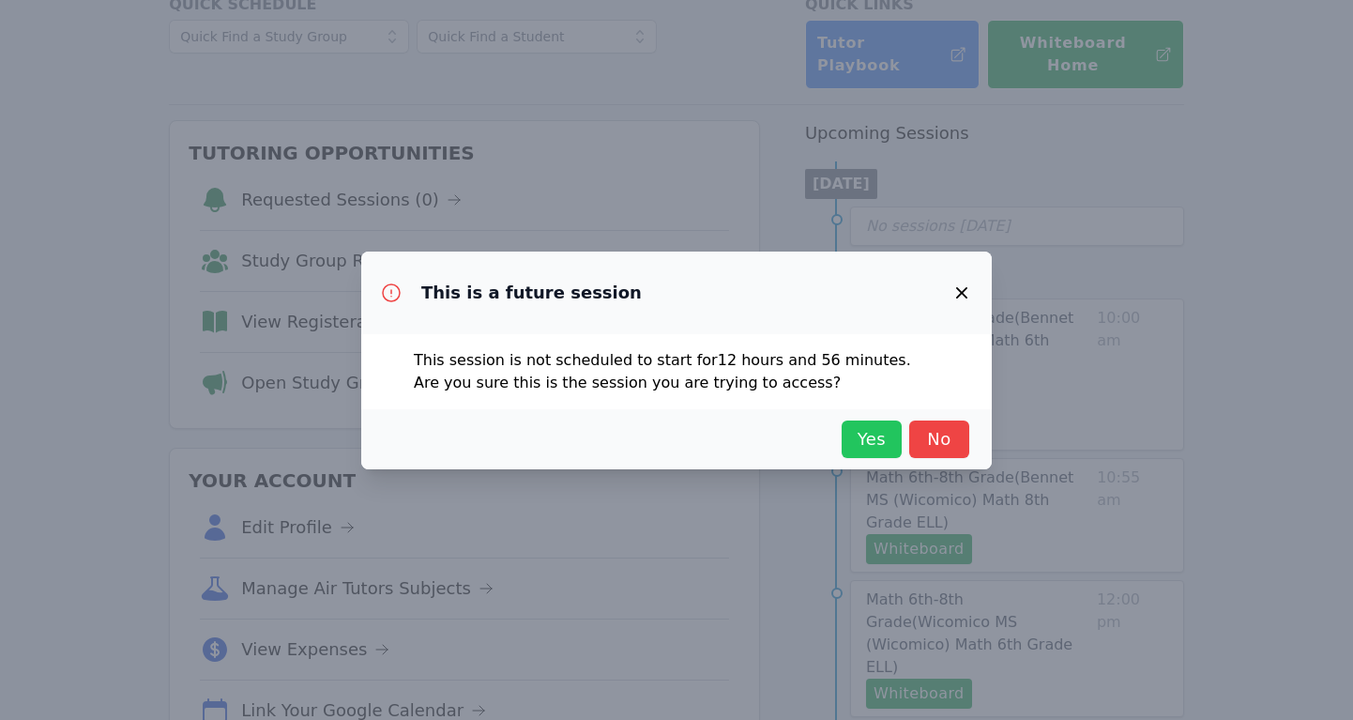
click at [871, 437] on span "Yes" at bounding box center [871, 439] width 41 height 26
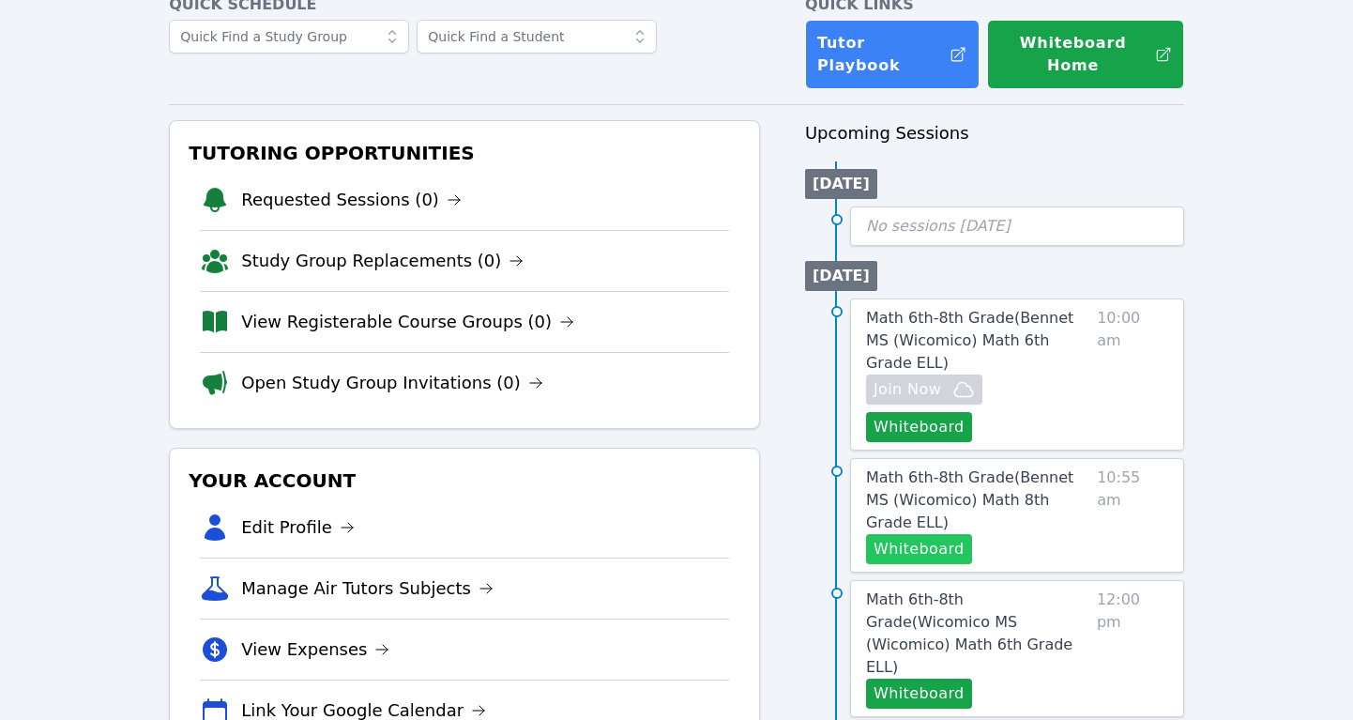
click at [904, 534] on button "Whiteboard" at bounding box center [919, 549] width 106 height 30
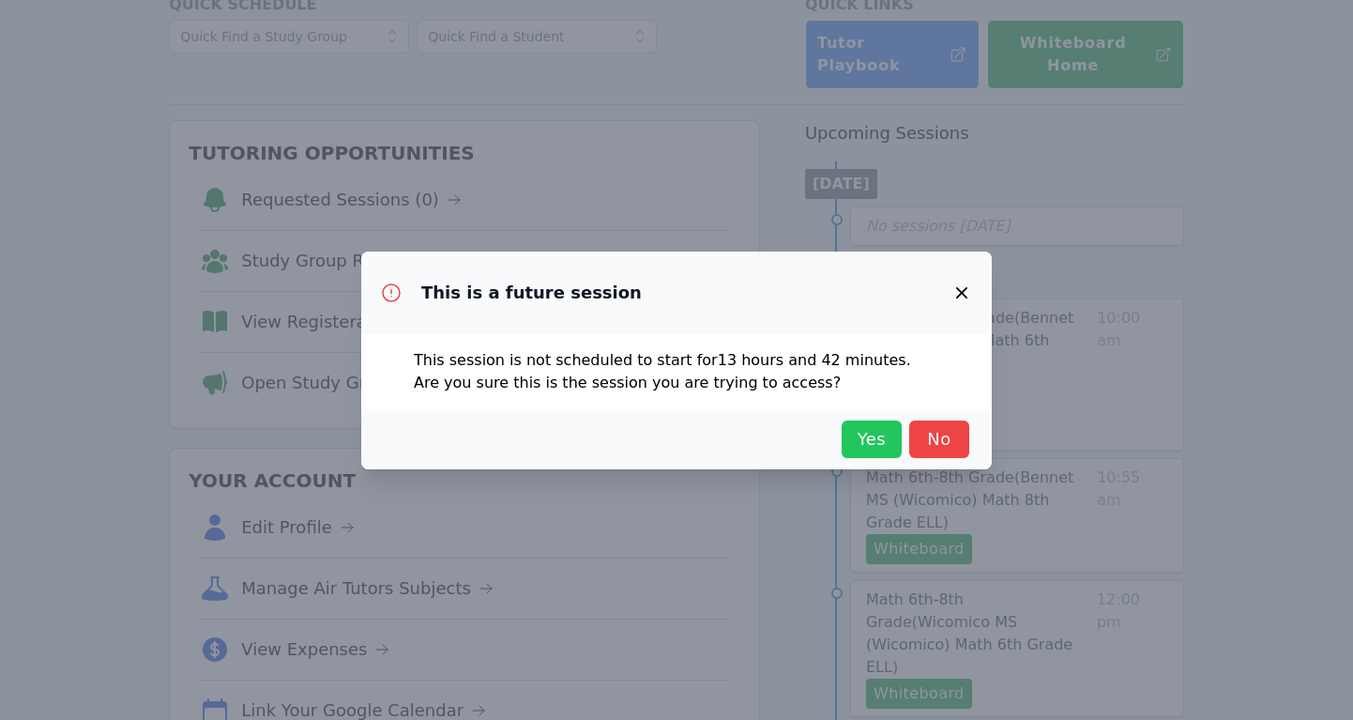
click at [867, 440] on span "Yes" at bounding box center [871, 439] width 41 height 26
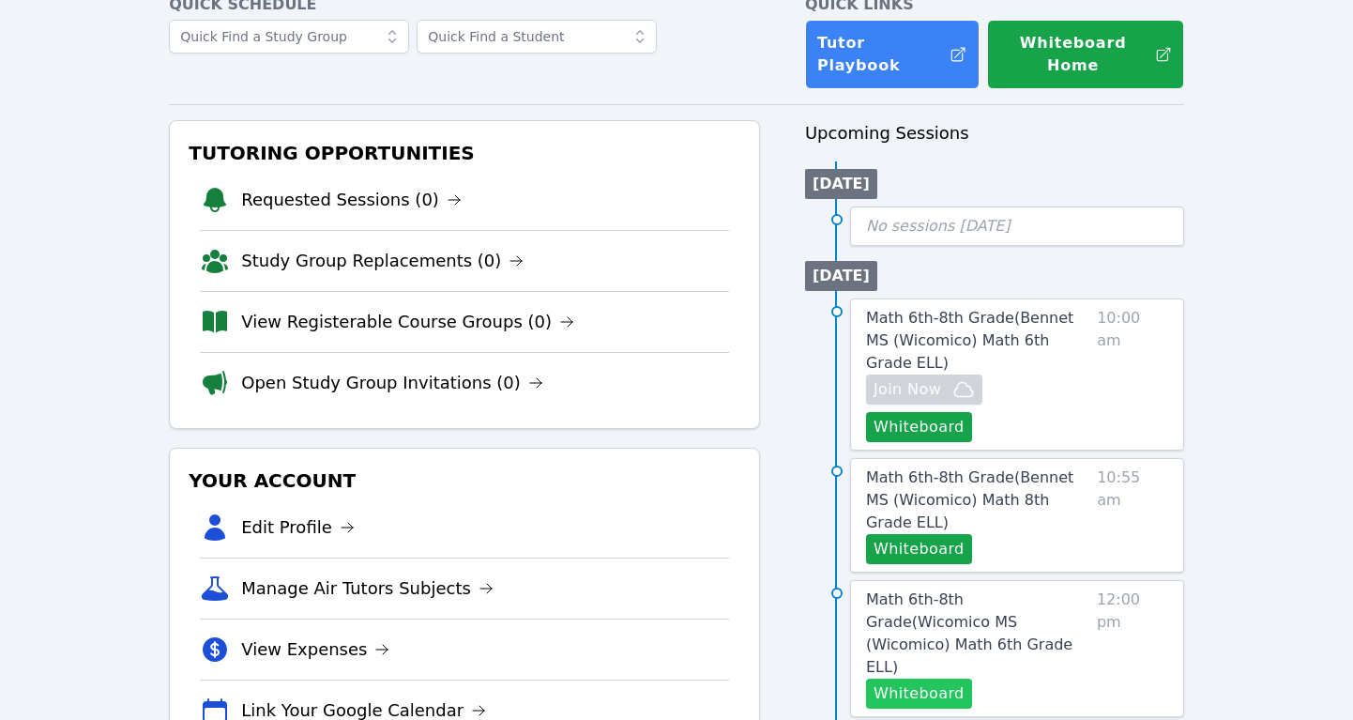
click at [884, 678] on button "Whiteboard" at bounding box center [919, 693] width 106 height 30
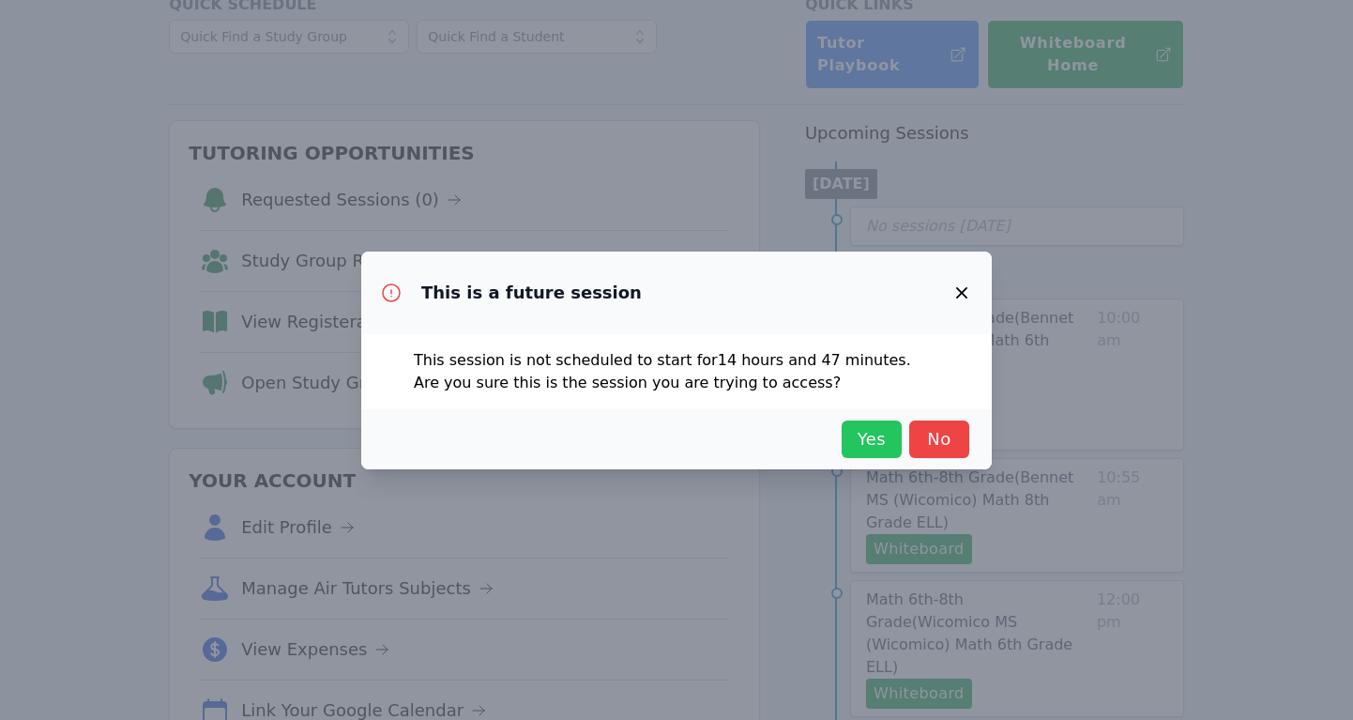
click at [869, 438] on span "Yes" at bounding box center [871, 439] width 41 height 26
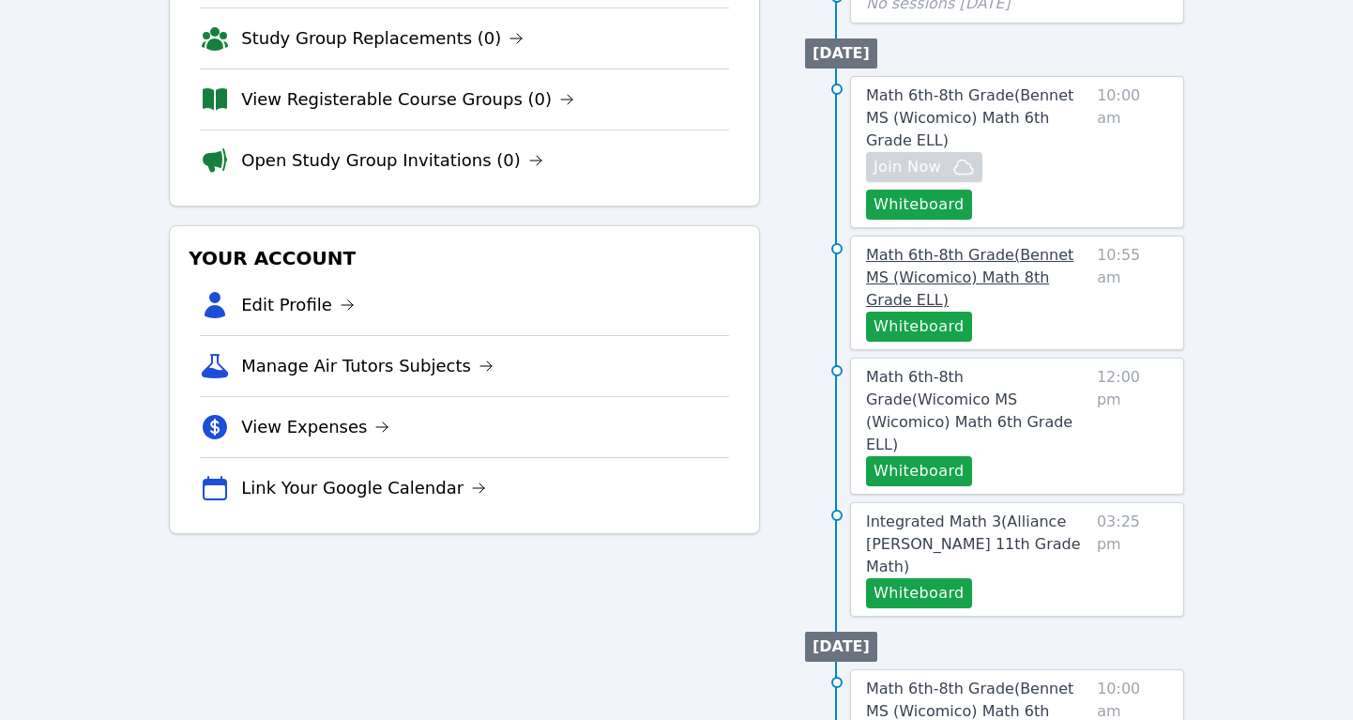
scroll to position [332, 0]
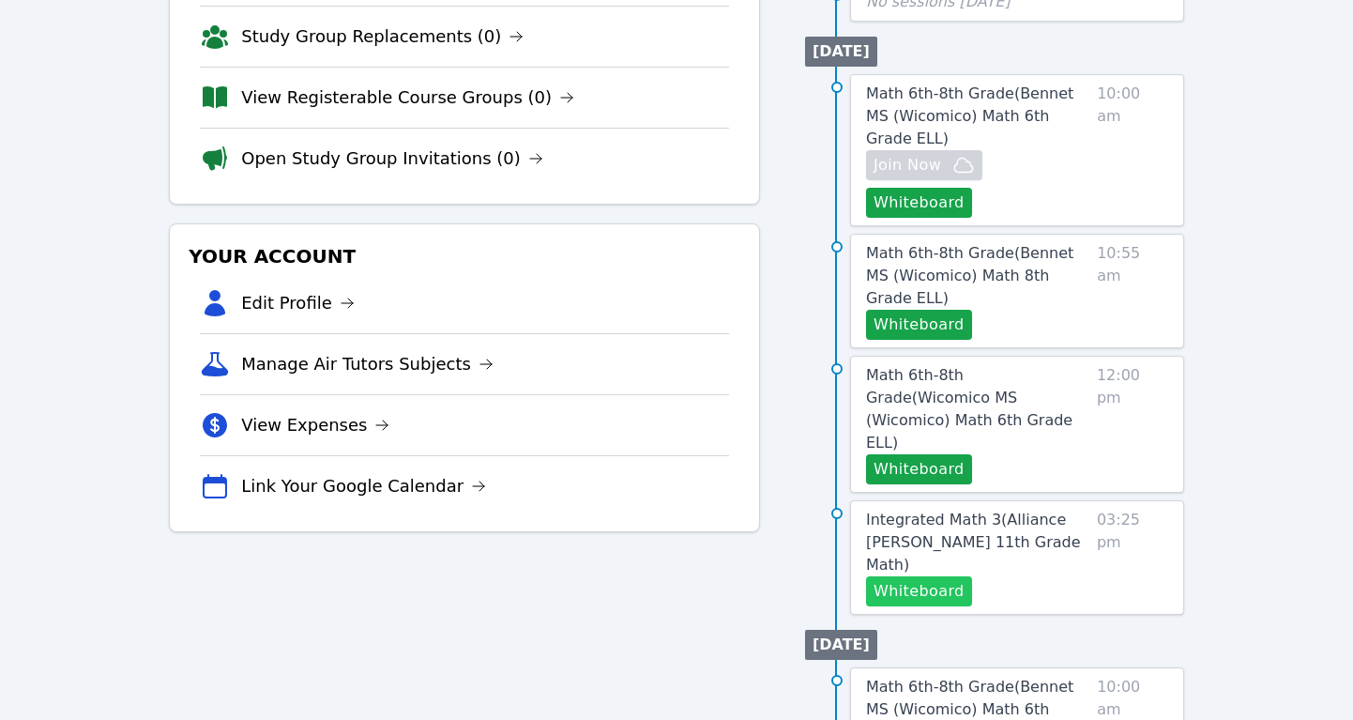
click at [934, 576] on button "Whiteboard" at bounding box center [919, 591] width 106 height 30
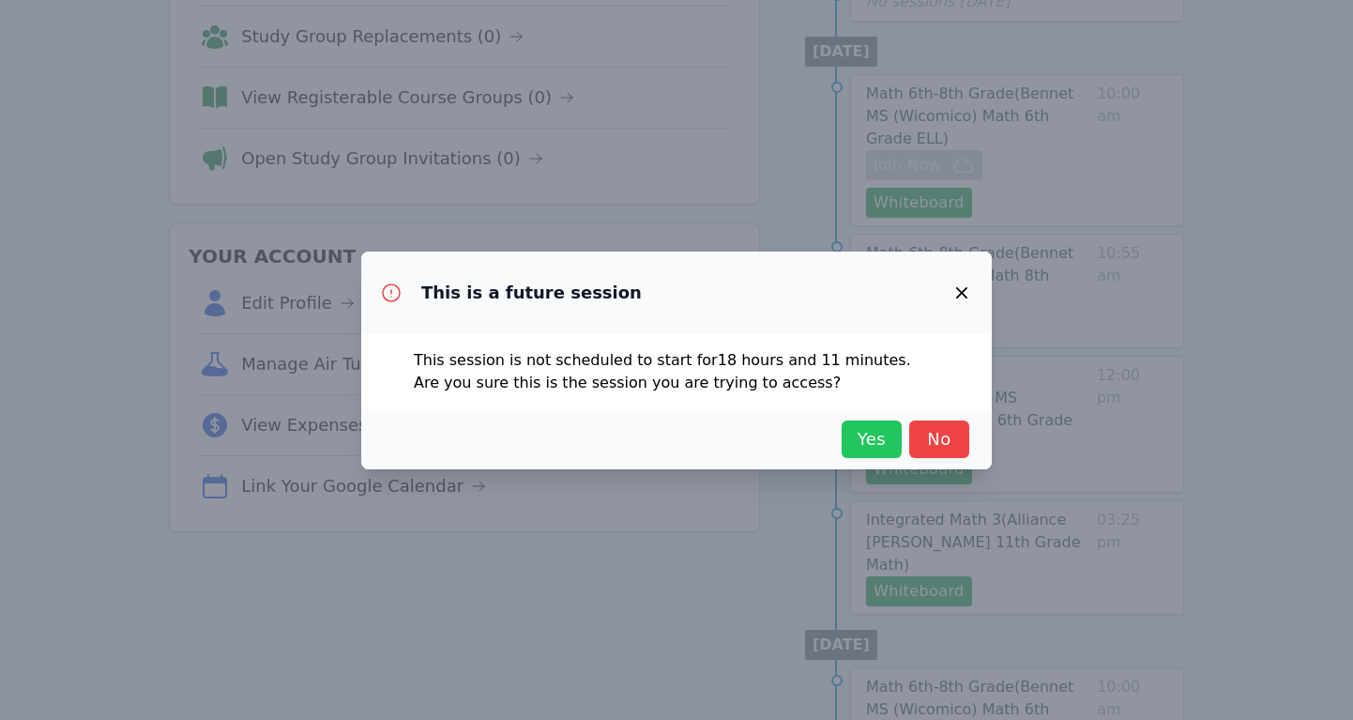
click at [868, 436] on span "Yes" at bounding box center [871, 439] width 41 height 26
